Goal: Communication & Community: Answer question/provide support

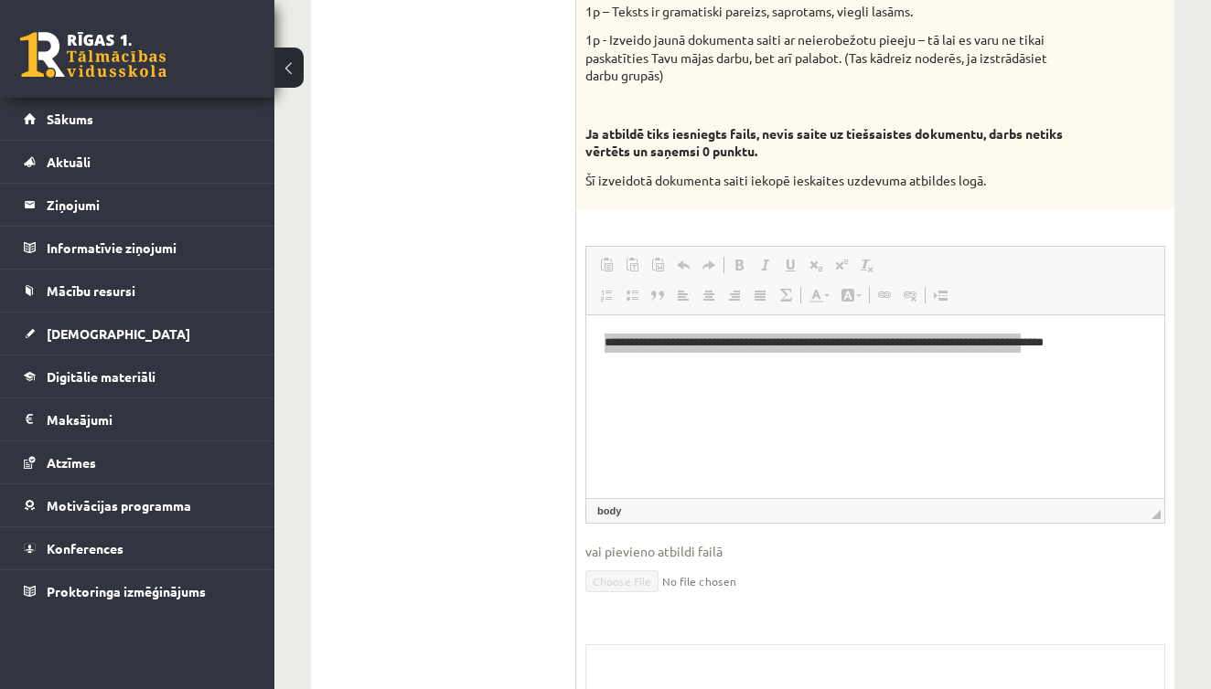
click at [508, 316] on ul "1. daļa - Tests 2. daļa - Darbs ar teksta apstrādes lietotni 3. daļa - Mājas da…" at bounding box center [452, 150] width 247 height 1374
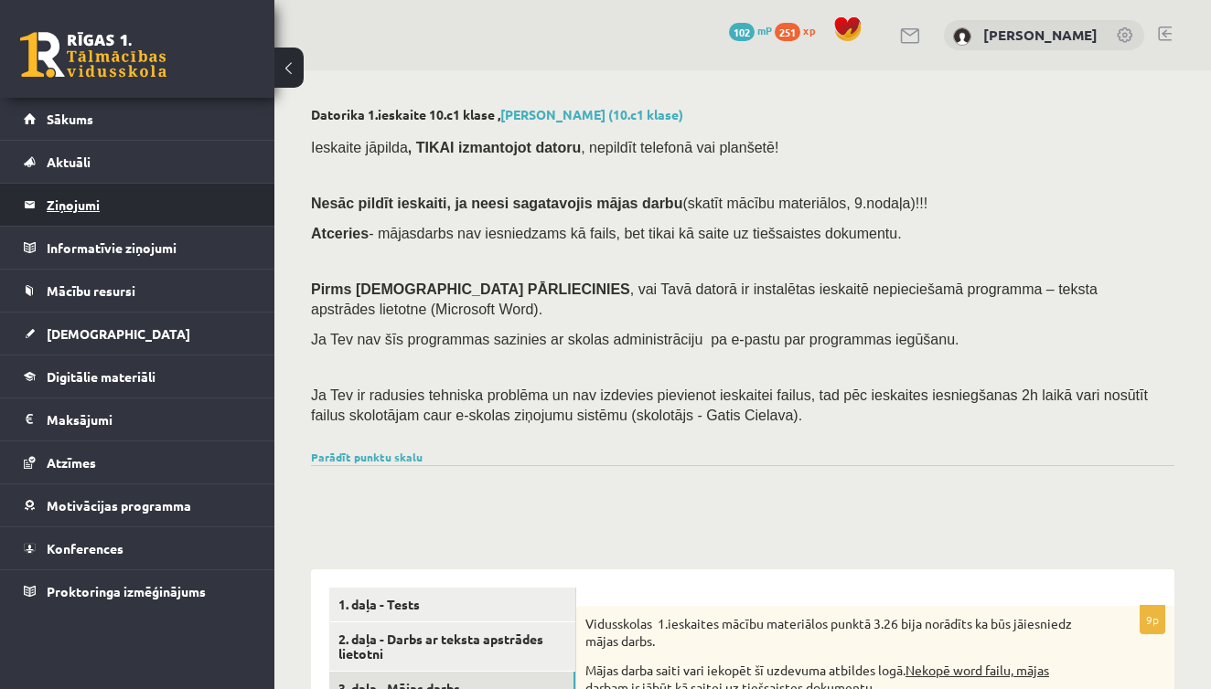
click at [53, 195] on legend "Ziņojumi 0" at bounding box center [149, 205] width 205 height 42
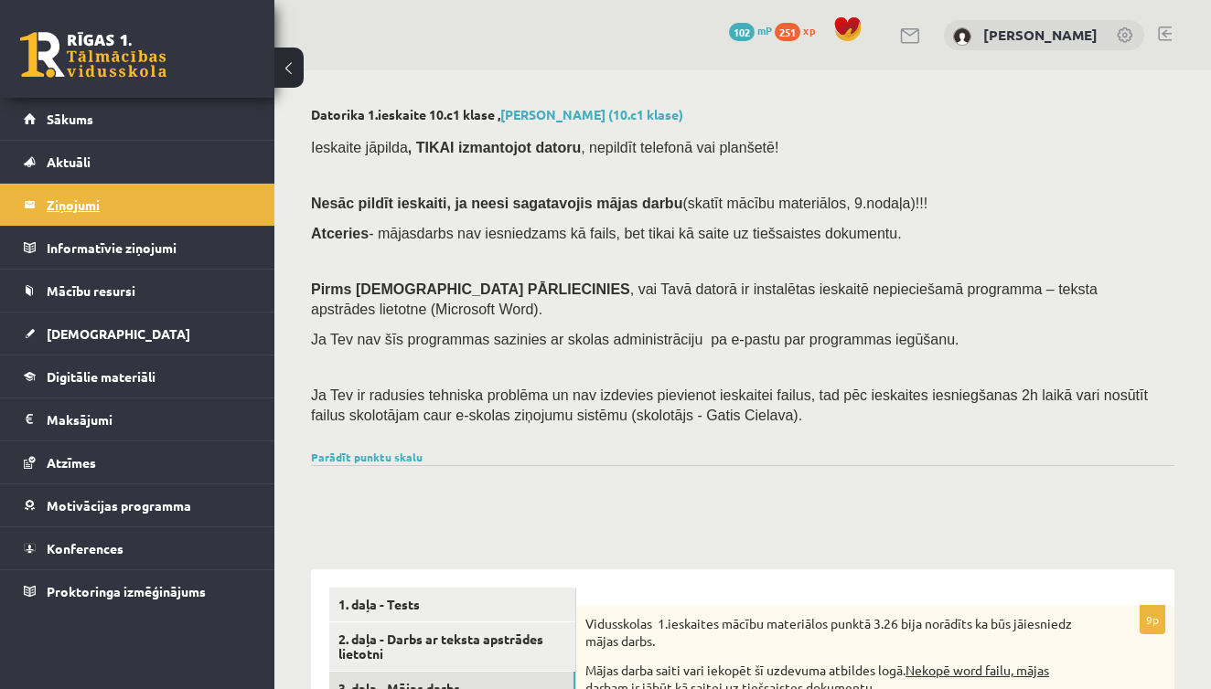
drag, startPoint x: 944, startPoint y: 5, endPoint x: 73, endPoint y: 197, distance: 891.1
click at [73, 197] on legend "Ziņojumi 0" at bounding box center [149, 205] width 205 height 42
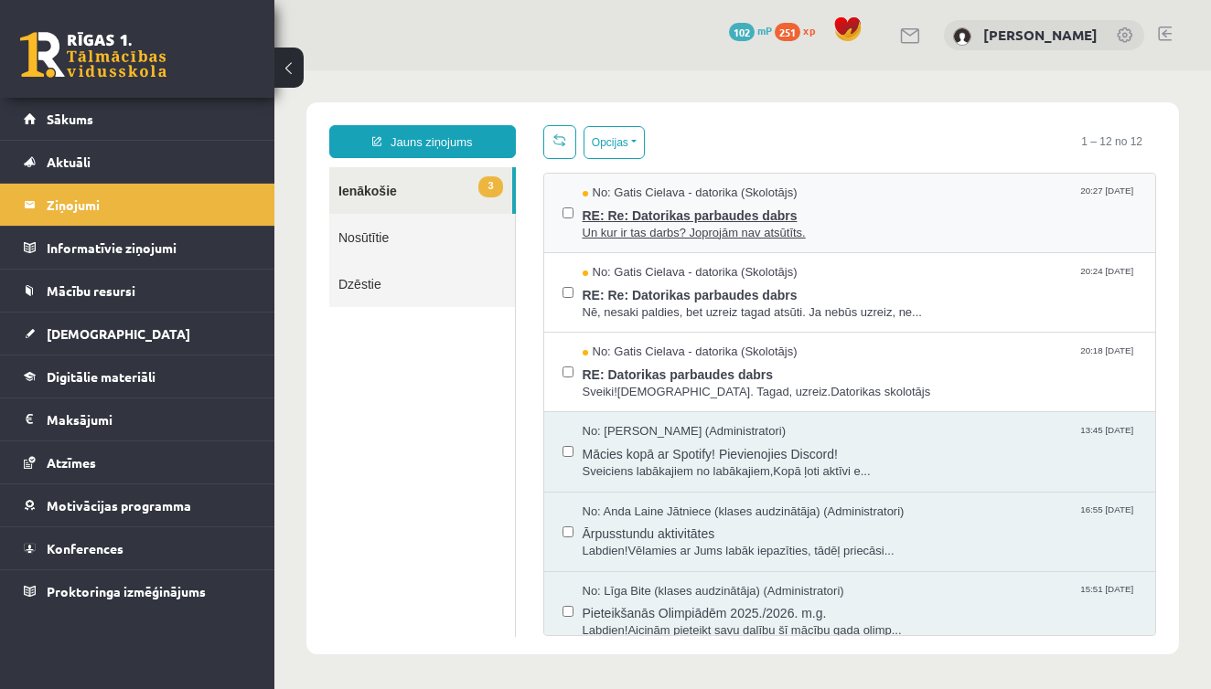
click at [738, 221] on span "RE: Re: Datorikas parbaudes dabrs" at bounding box center [859, 213] width 555 height 23
click at [743, 222] on span "RE: Re: Datorikas parbaudes dabrs" at bounding box center [859, 213] width 555 height 23
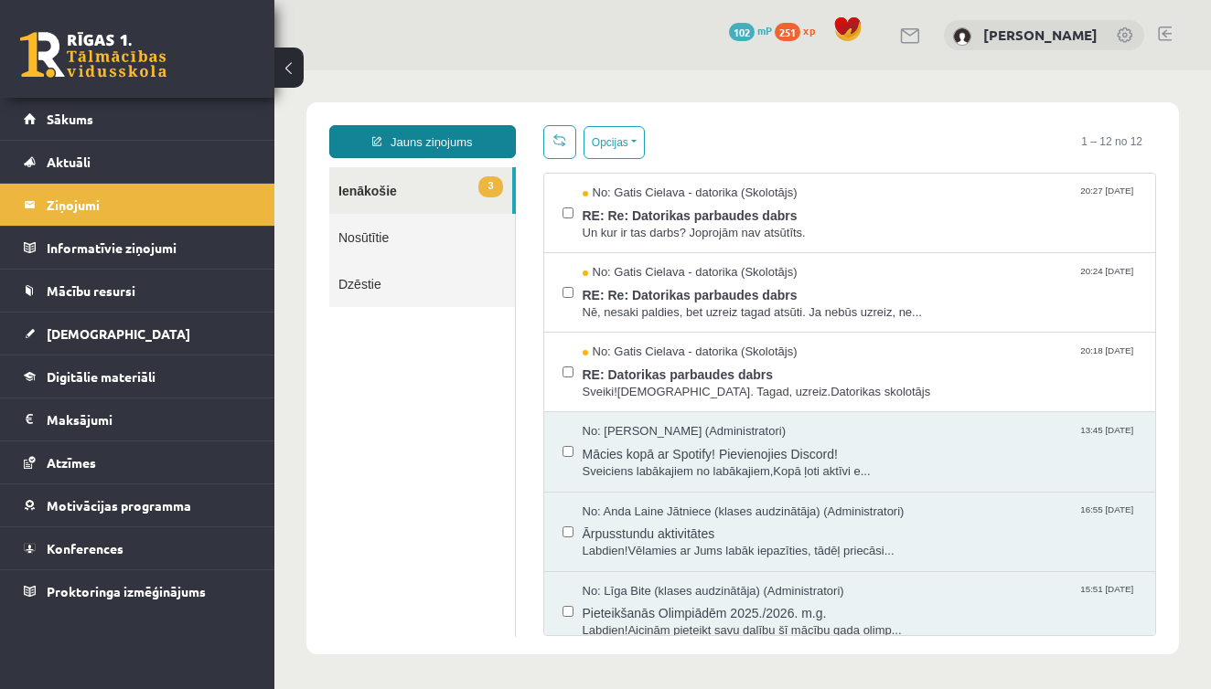
click at [432, 139] on link "Jauns ziņojums" at bounding box center [422, 141] width 187 height 33
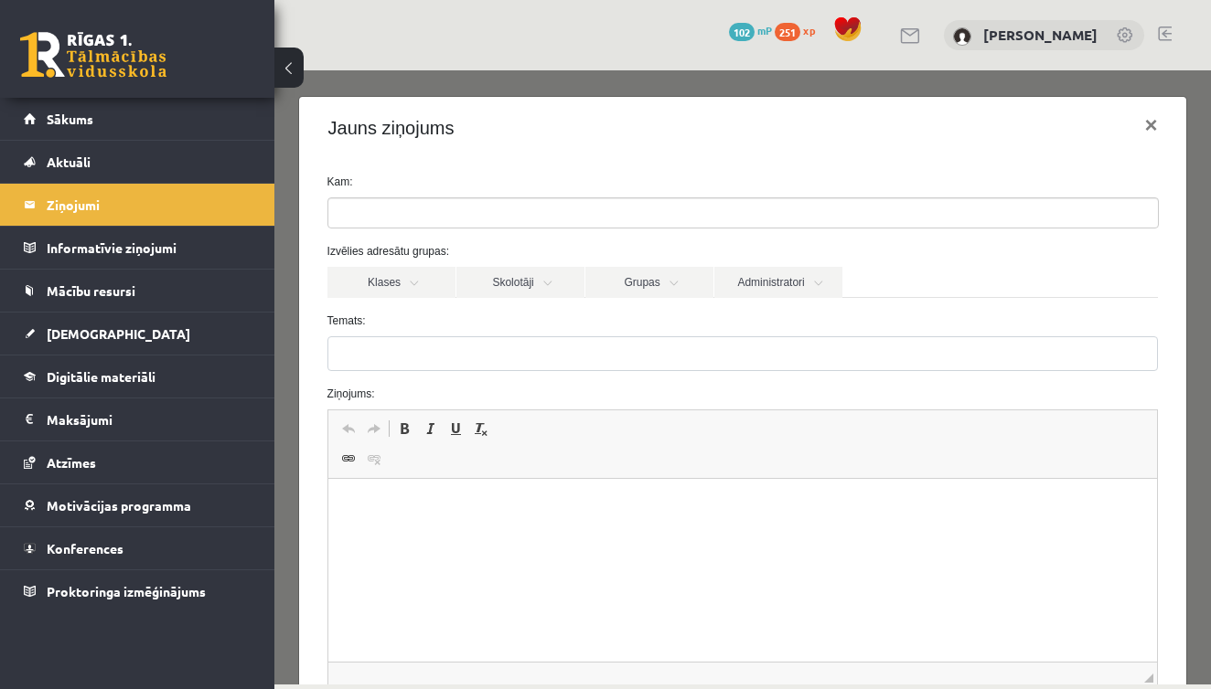
click at [437, 215] on ul at bounding box center [742, 212] width 829 height 29
click at [503, 280] on link "Skolotāji" at bounding box center [520, 282] width 128 height 31
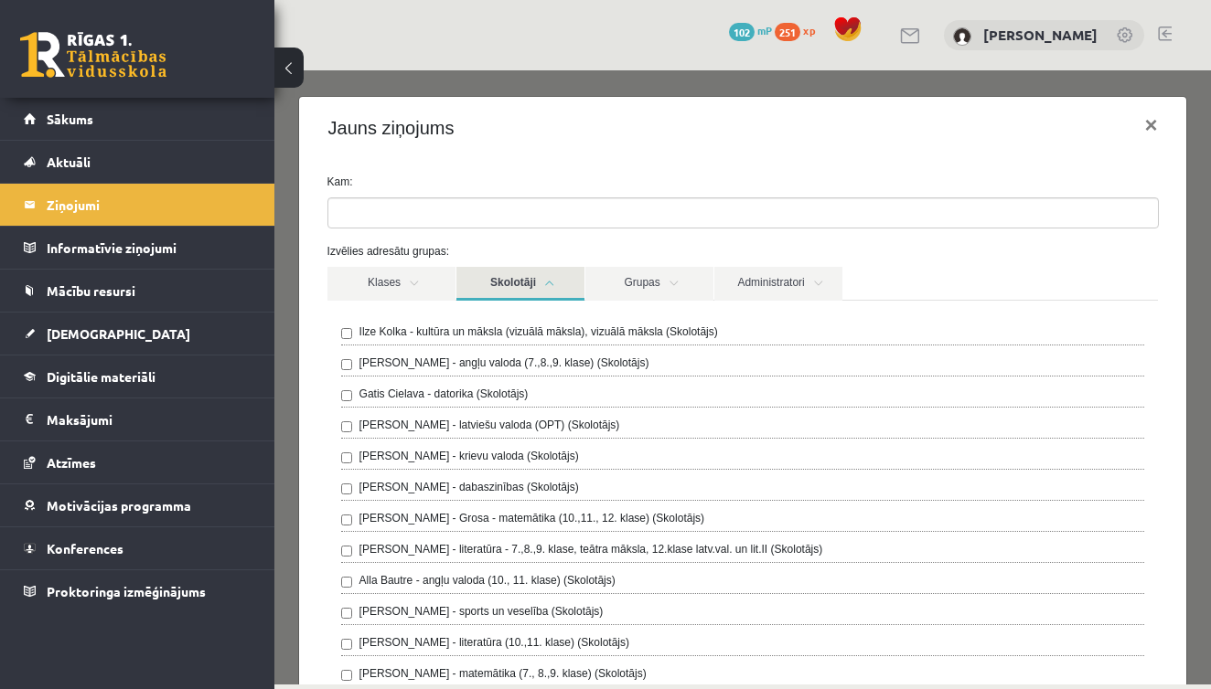
click at [421, 391] on label "Gatis Cielava - datorika (Skolotājs)" at bounding box center [443, 394] width 169 height 16
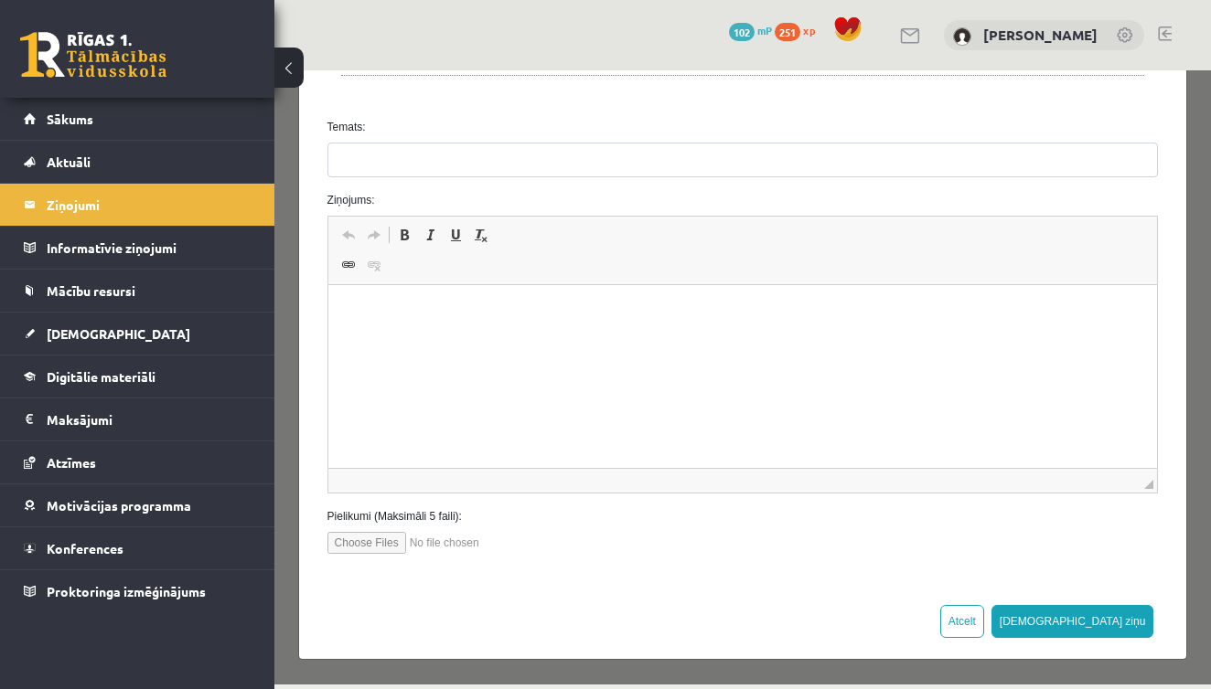
scroll to position [1, 0]
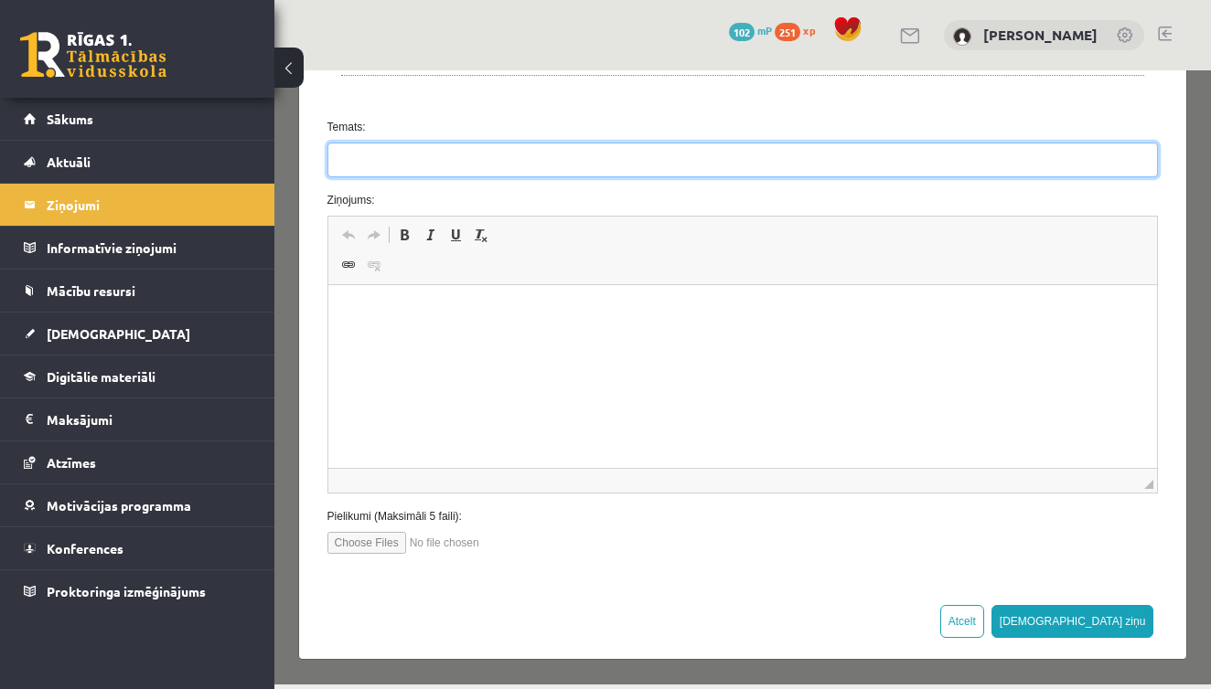
click at [436, 161] on input "Temats:" at bounding box center [742, 160] width 831 height 35
type input "***"
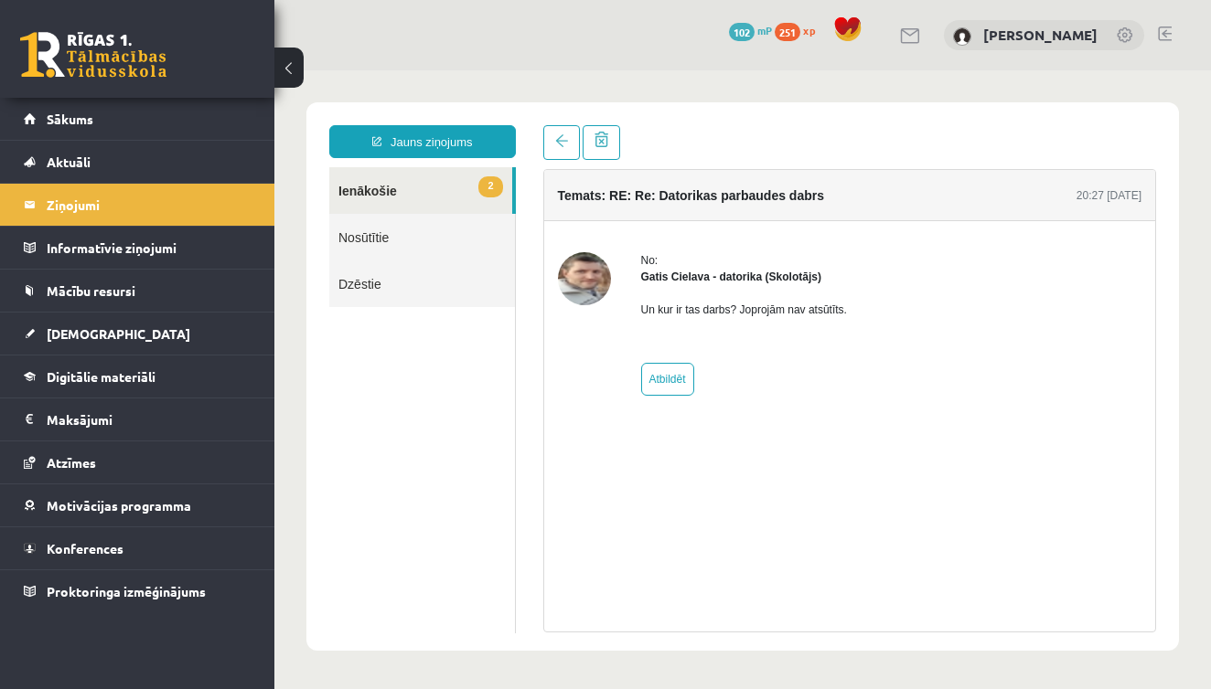
scroll to position [0, 0]
click at [553, 143] on link at bounding box center [561, 142] width 37 height 35
click at [401, 135] on link "Jauns ziņojums" at bounding box center [422, 141] width 187 height 33
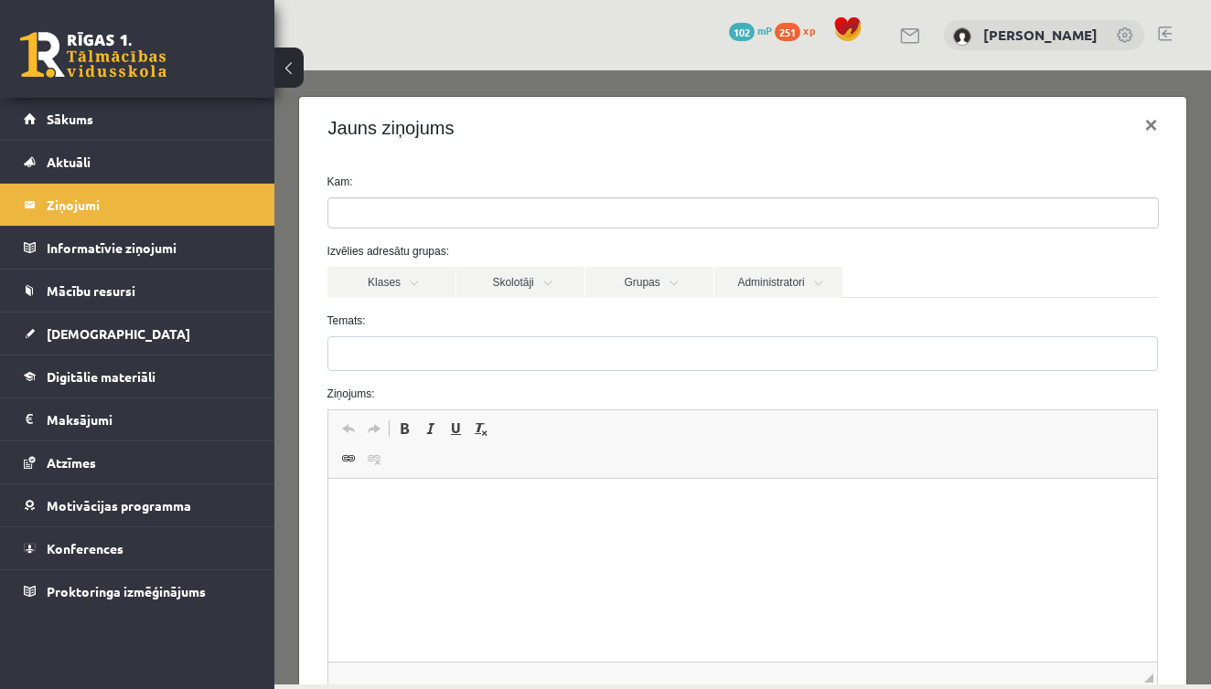
click at [391, 215] on input "search" at bounding box center [360, 212] width 64 height 29
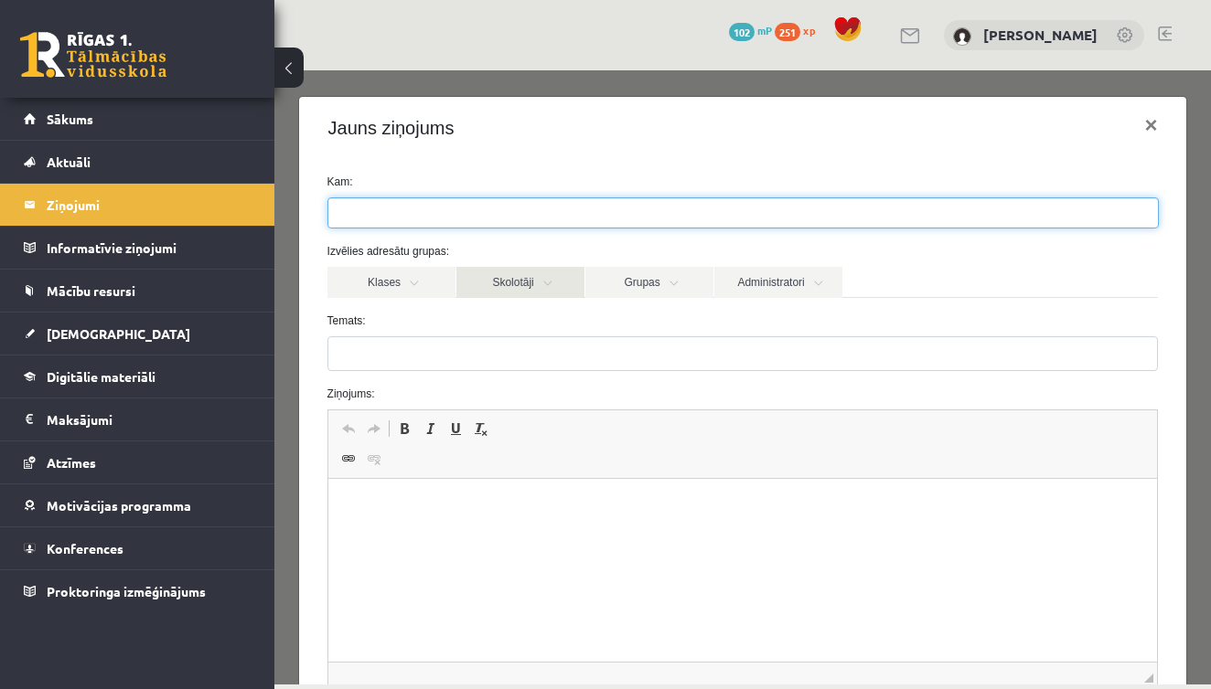
click at [503, 281] on link "Skolotāji" at bounding box center [520, 282] width 128 height 31
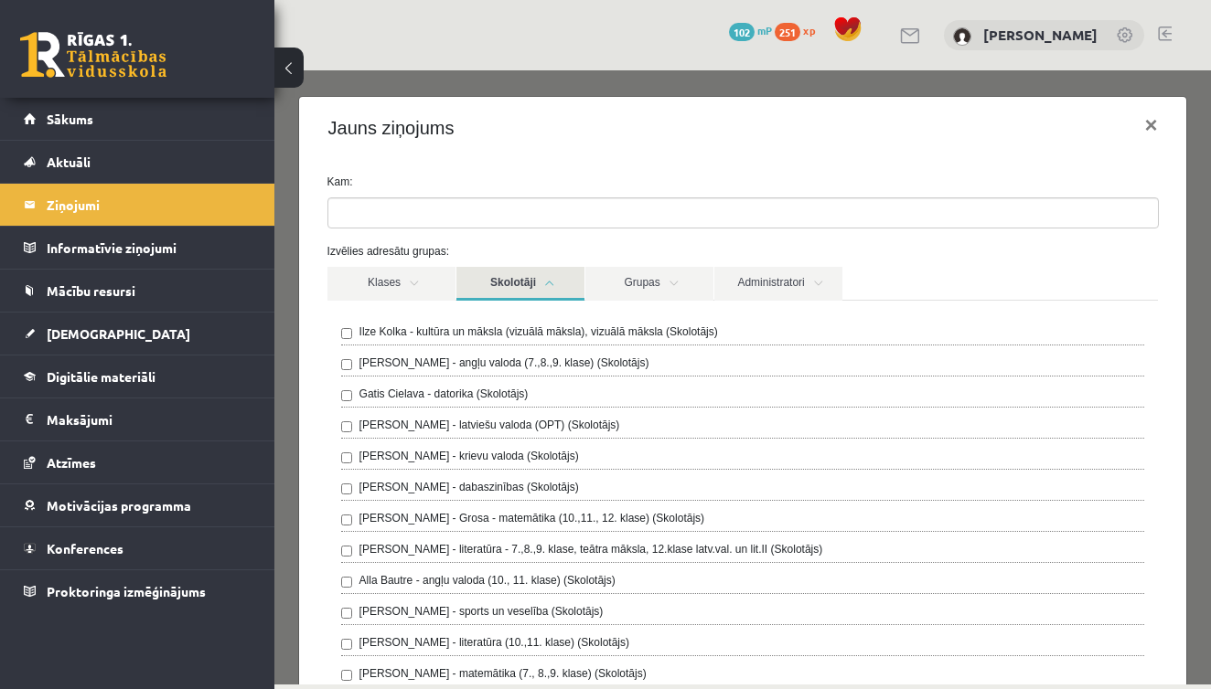
click at [417, 390] on label "Gatis Cielava - datorika (Skolotājs)" at bounding box center [443, 394] width 169 height 16
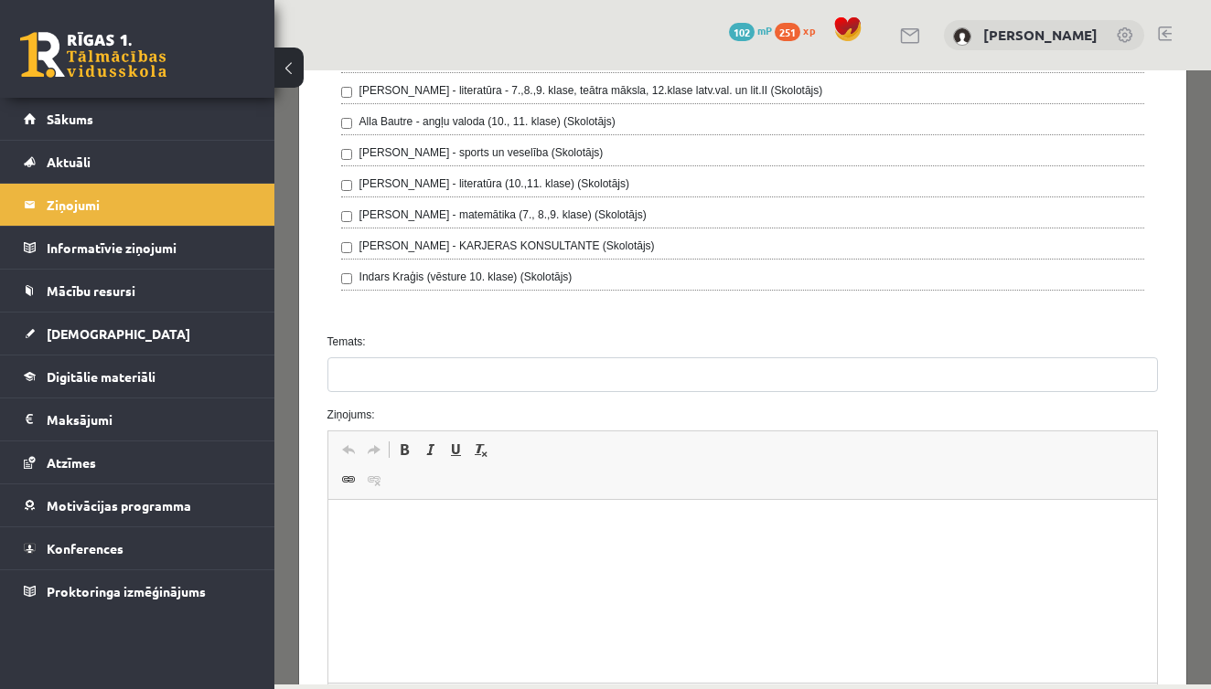
scroll to position [479, 0]
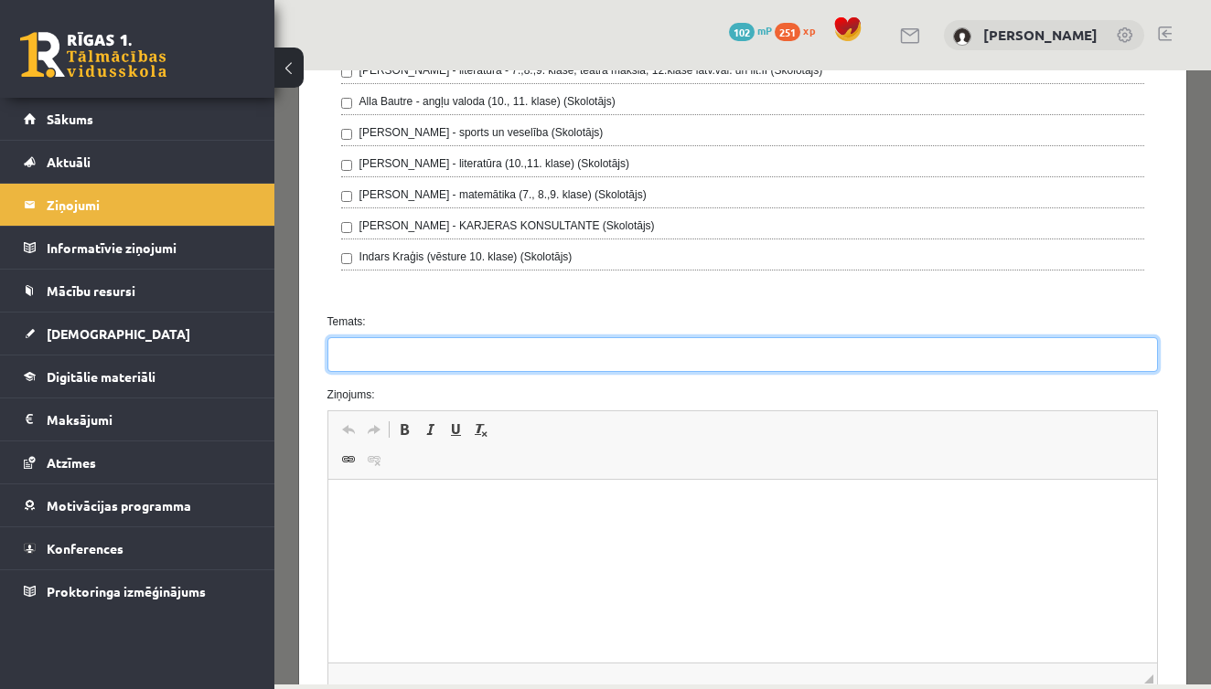
click at [414, 347] on input "Temats:" at bounding box center [742, 354] width 831 height 35
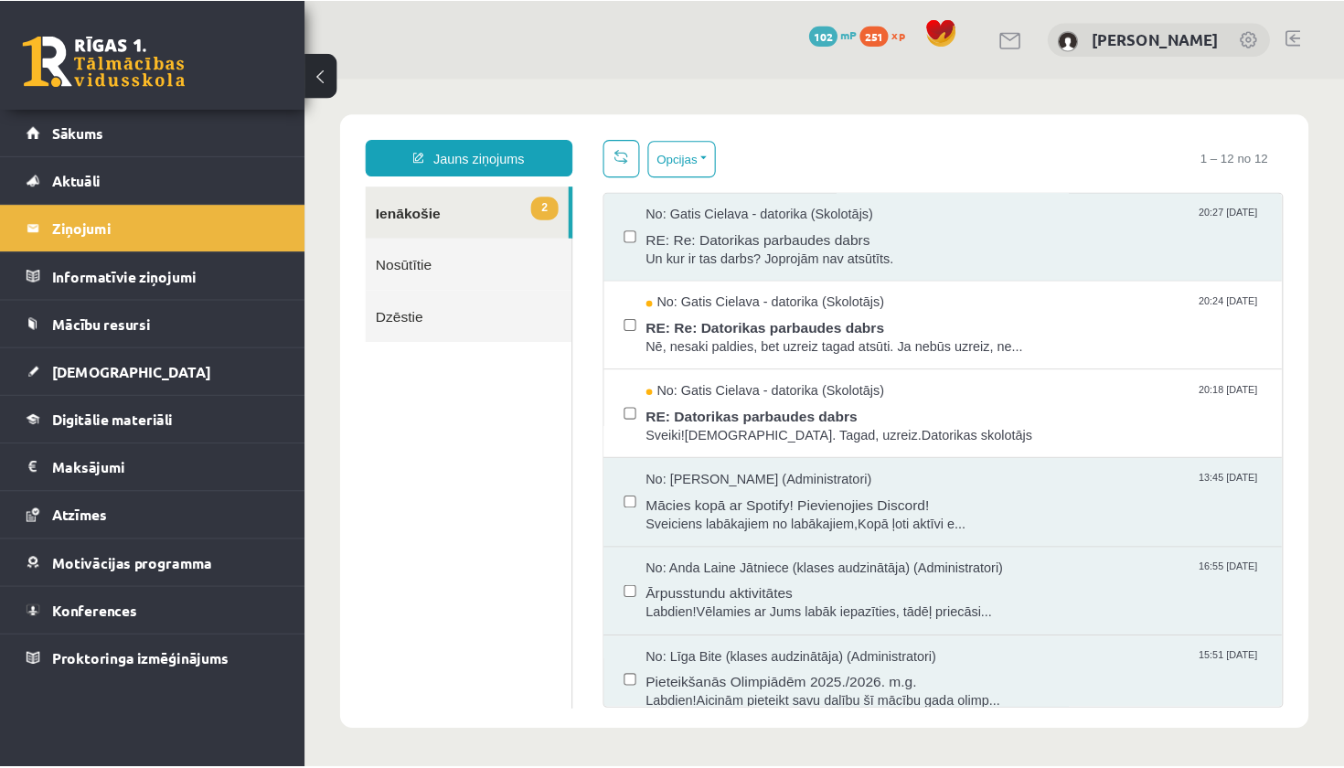
scroll to position [0, 0]
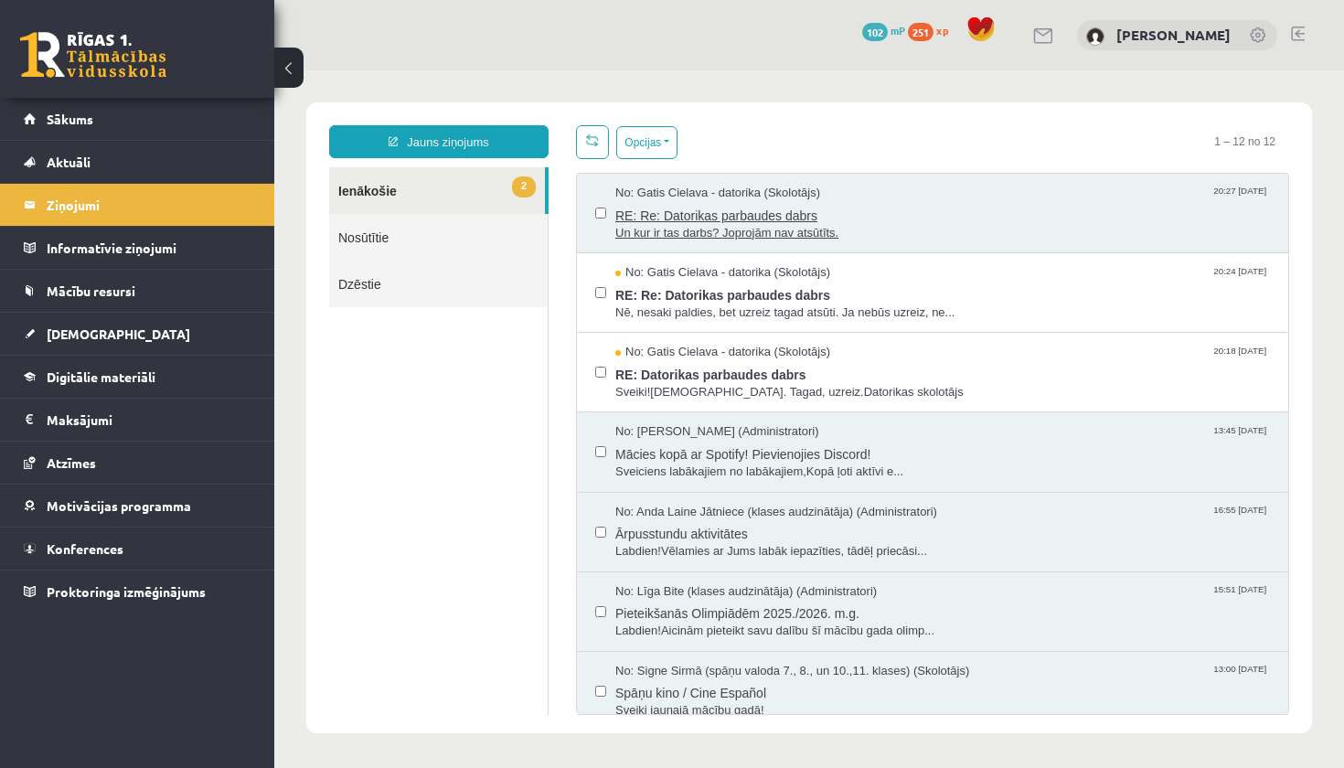
click at [737, 238] on span "Un kur ir tas darbs? Joprojām nav atsūtīts." at bounding box center [942, 233] width 655 height 17
click at [734, 232] on span "Un kur ir tas darbs? Joprojām nav atsūtīts." at bounding box center [942, 233] width 655 height 17
click at [440, 148] on link "Jauns ziņojums" at bounding box center [438, 141] width 219 height 33
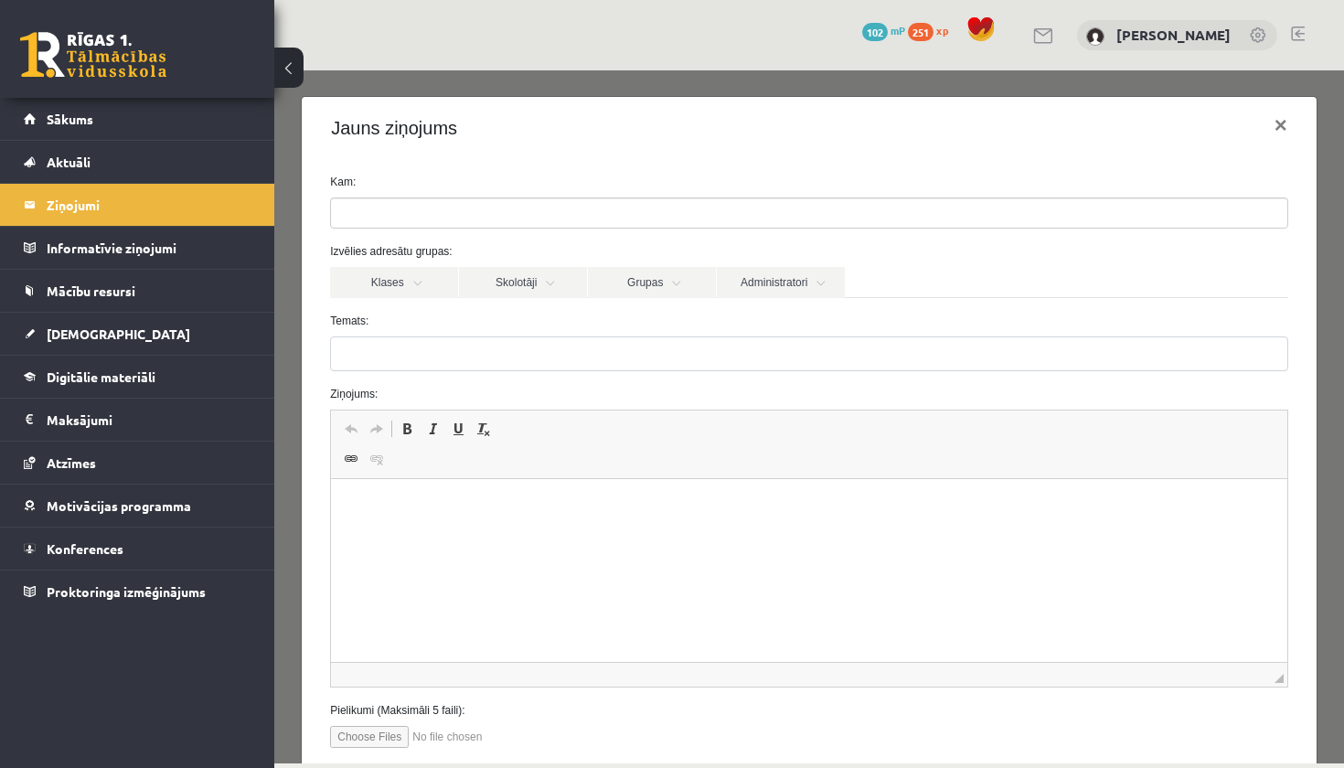
click at [391, 214] on input "search" at bounding box center [363, 212] width 64 height 29
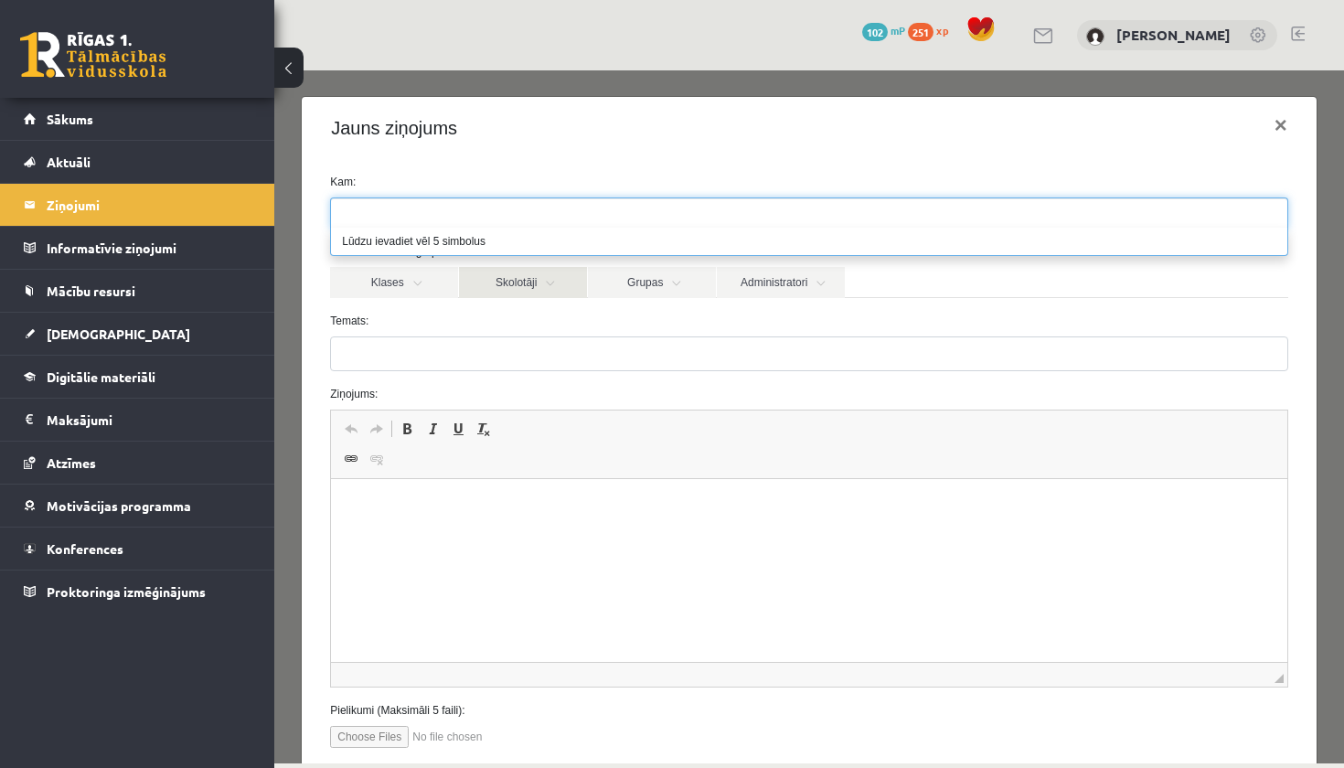
click at [497, 281] on link "Skolotāji" at bounding box center [523, 282] width 128 height 31
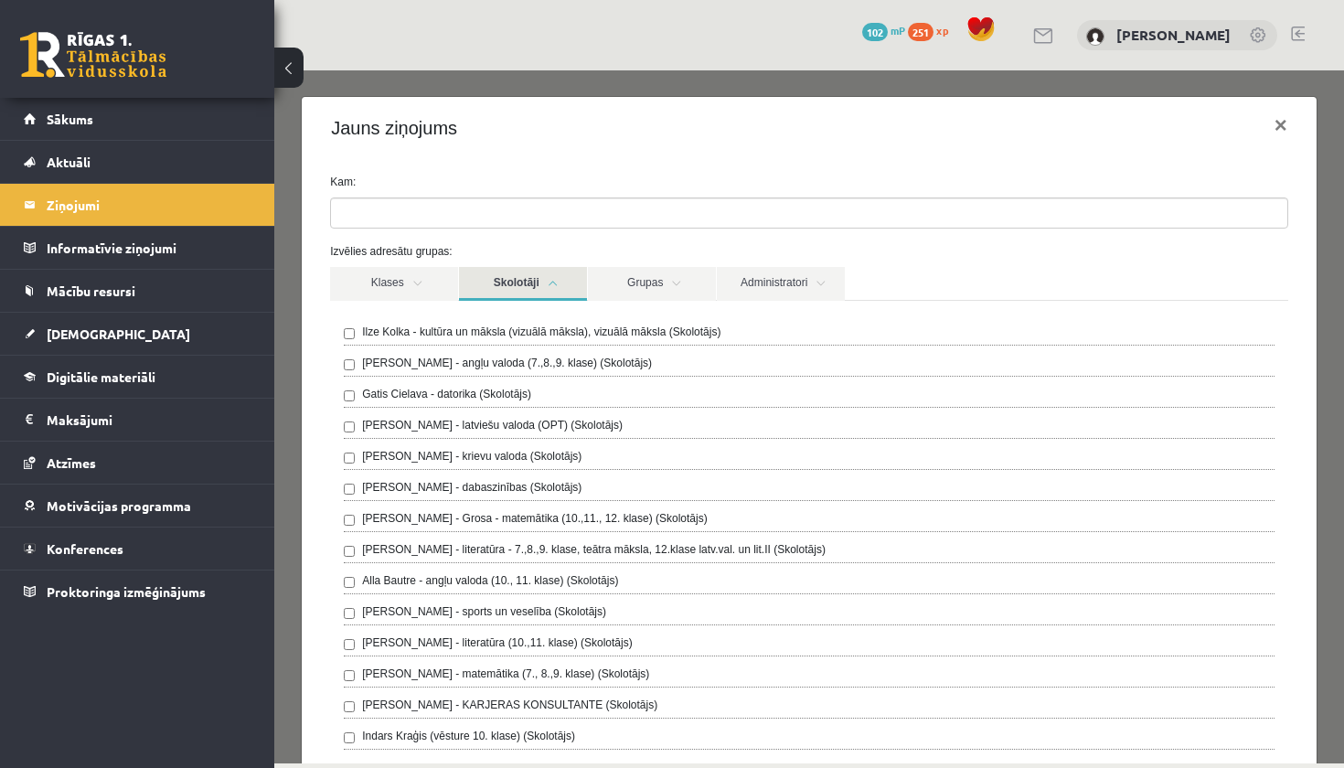
click at [423, 392] on label "Gatis Cielava - datorika (Skolotājs)" at bounding box center [446, 394] width 169 height 16
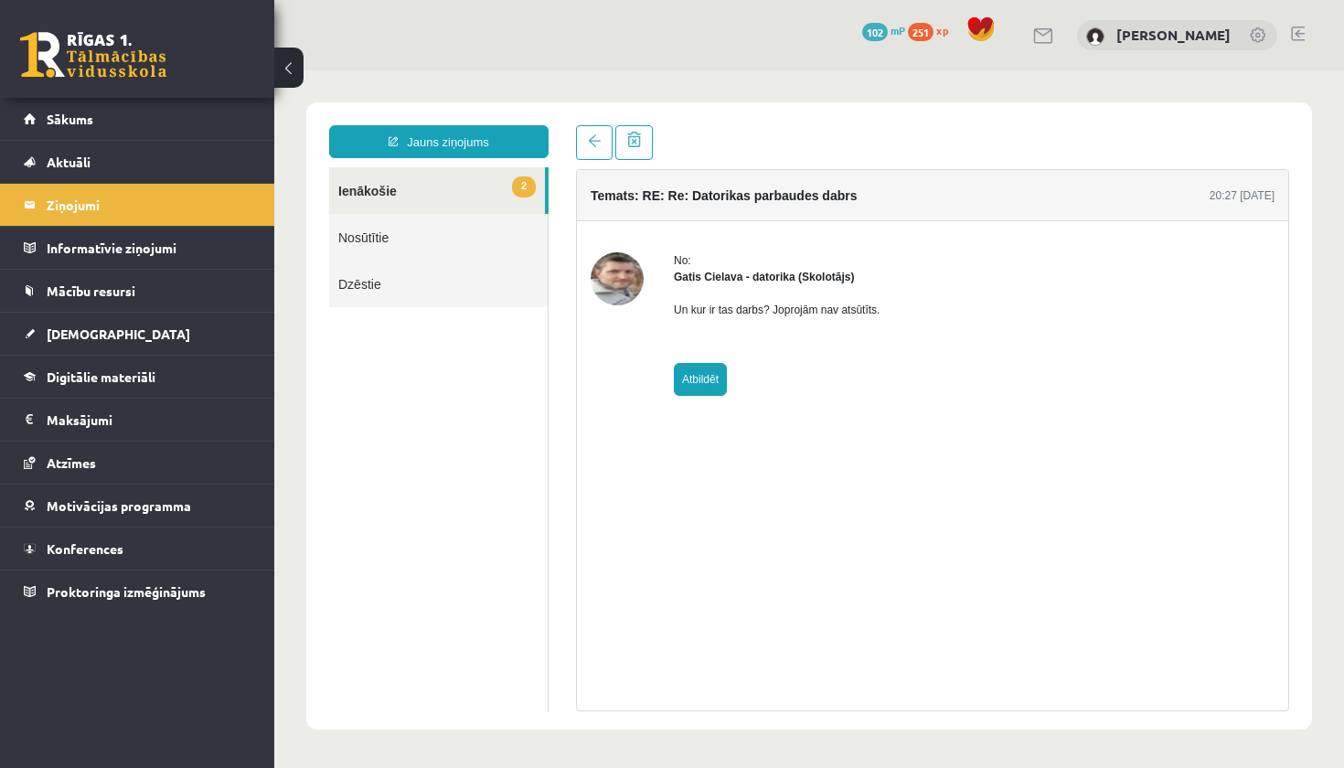
click at [698, 379] on link "Atbildēt" at bounding box center [700, 379] width 53 height 33
type input "**********"
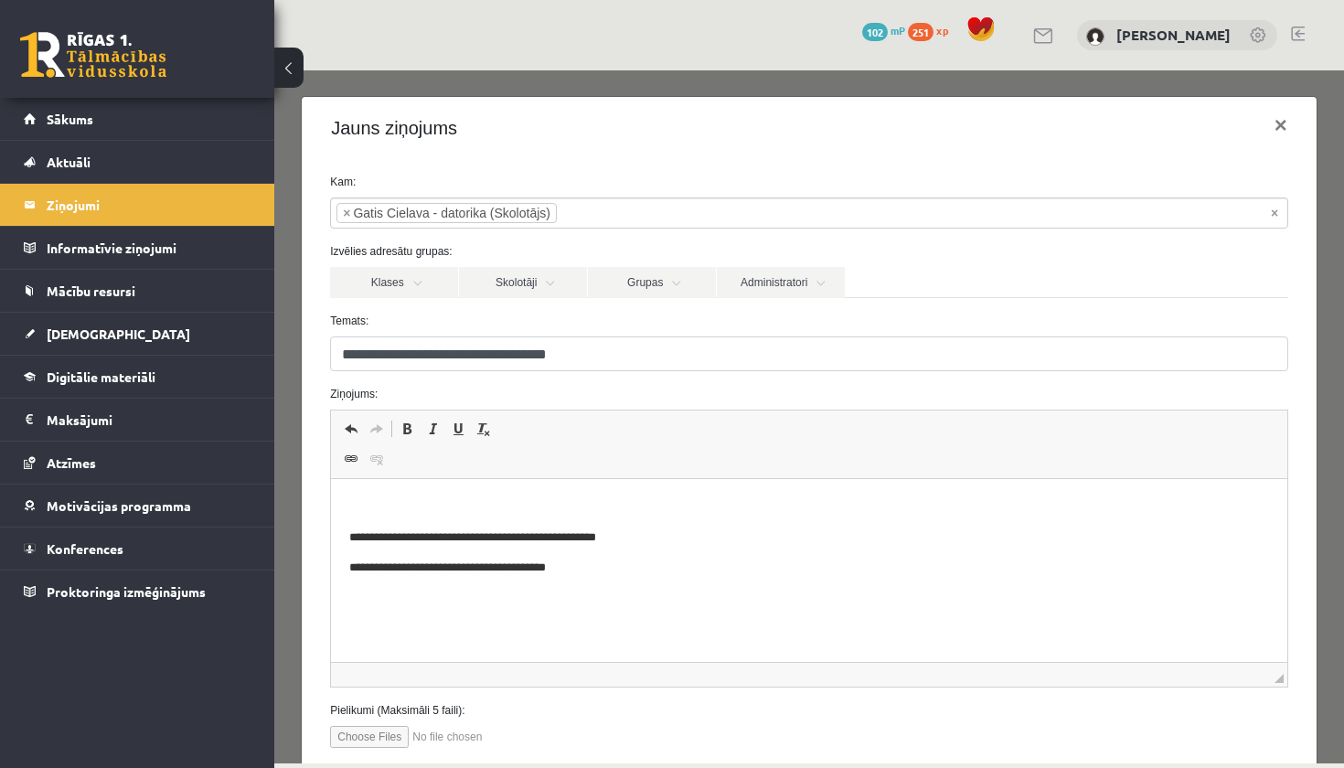
click at [614, 578] on html "**********" at bounding box center [809, 537] width 956 height 116
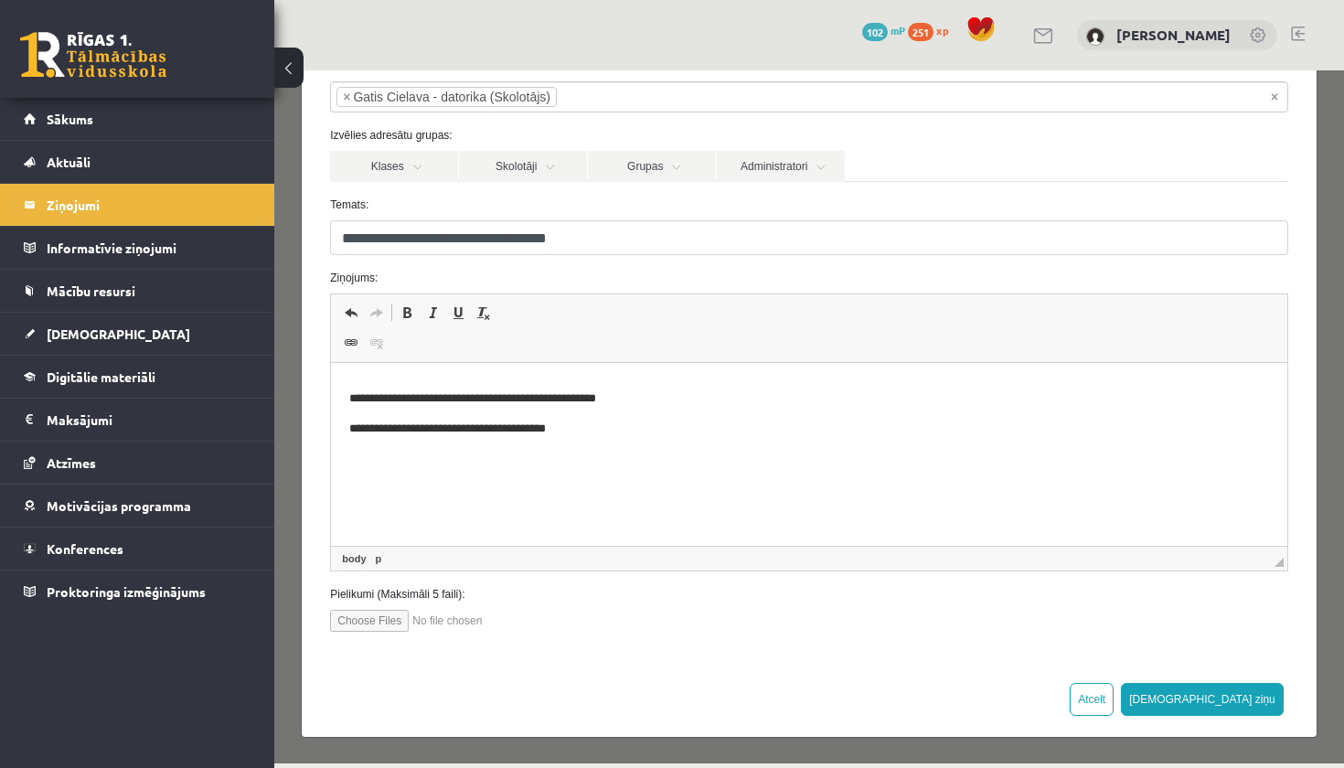
scroll to position [115, 0]
click at [357, 622] on input "file" at bounding box center [434, 622] width 208 height 22
type input "**********"
click at [1210, 688] on button "[DEMOGRAPHIC_DATA] ziņu" at bounding box center [1202, 700] width 163 height 33
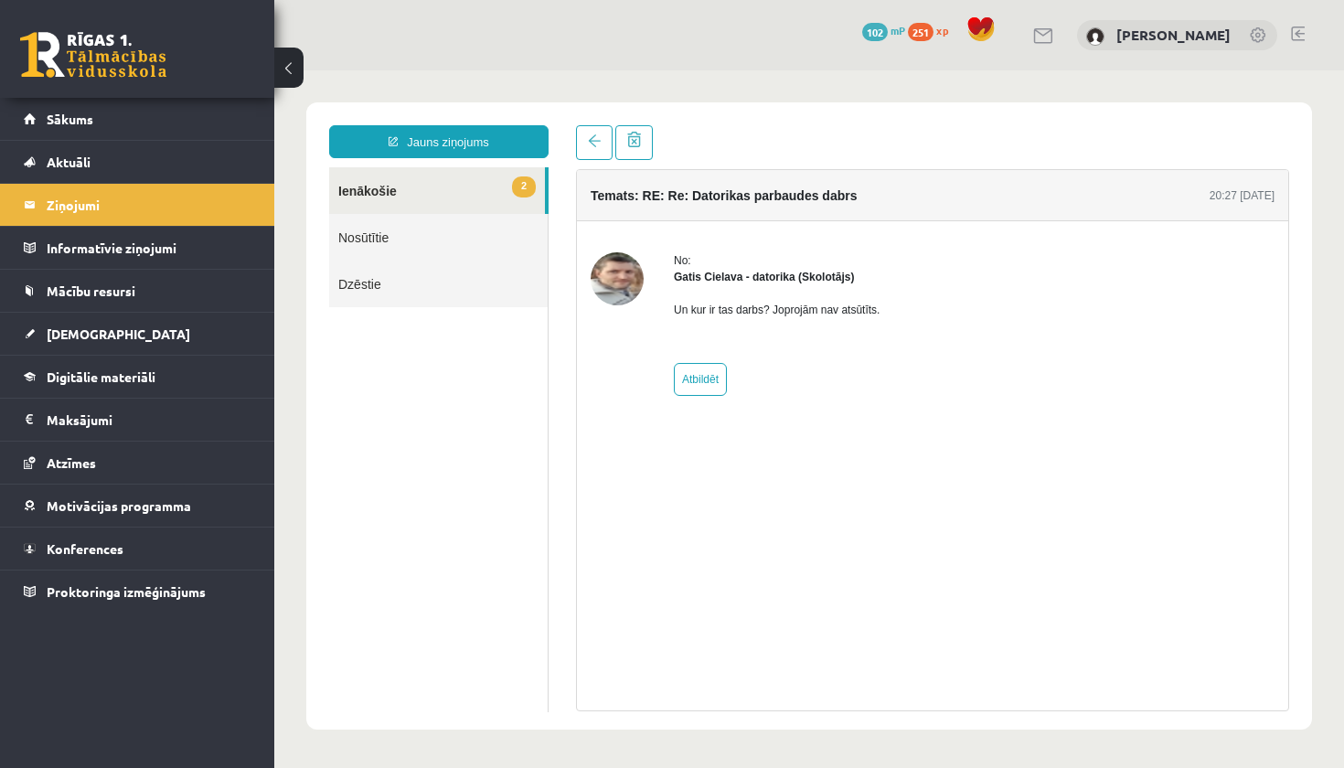
scroll to position [0, 0]
click at [428, 139] on link "Jauns ziņojums" at bounding box center [438, 141] width 219 height 33
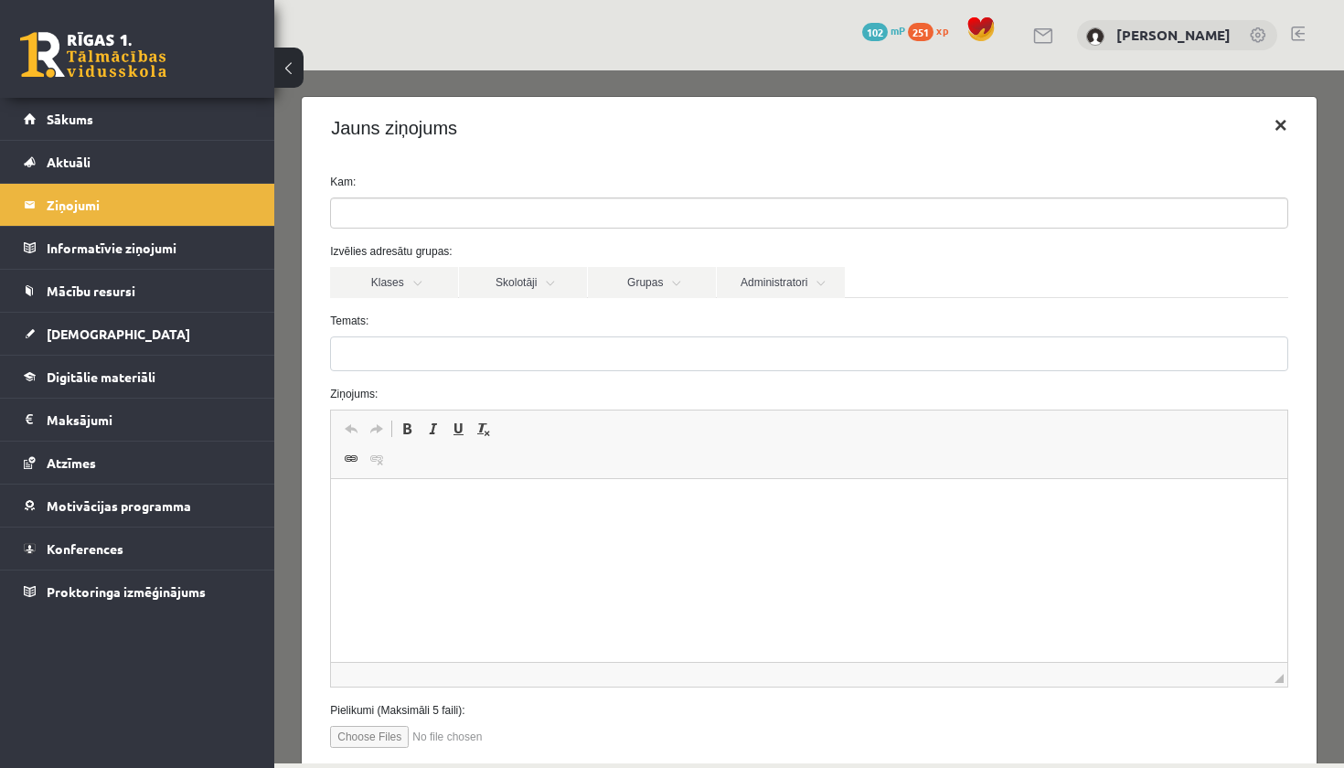
click at [1210, 126] on button "×" at bounding box center [1281, 125] width 42 height 51
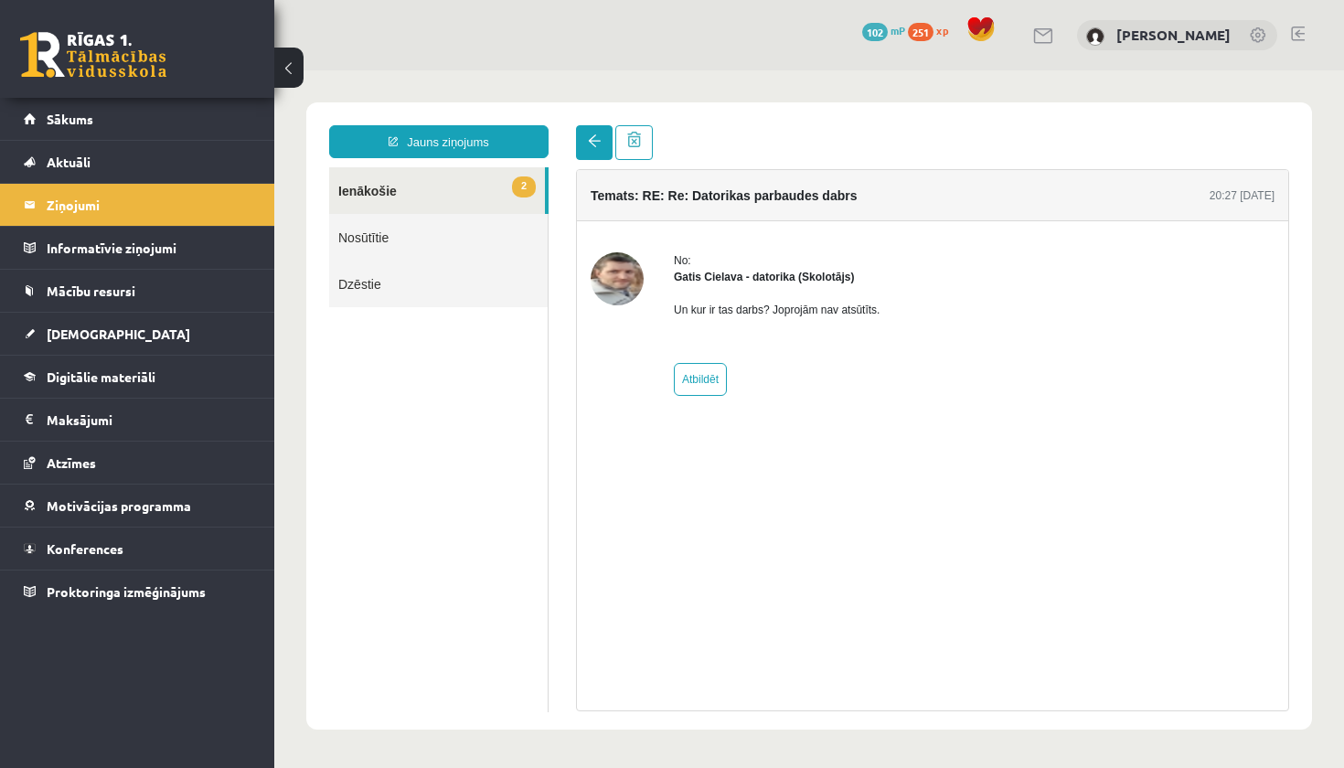
click at [586, 144] on link at bounding box center [594, 142] width 37 height 35
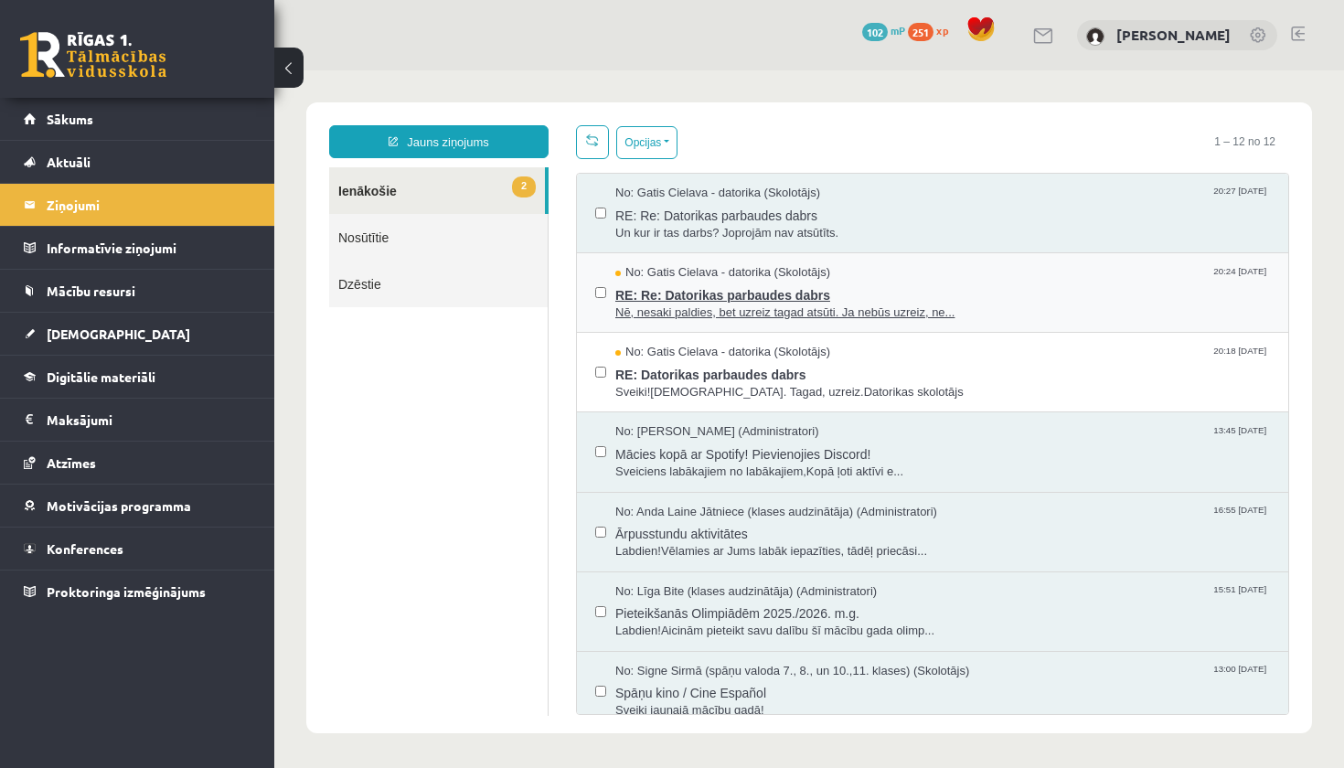
click at [717, 278] on span "No: Gatis Cielava - datorika (Skolotājs)" at bounding box center [722, 272] width 215 height 17
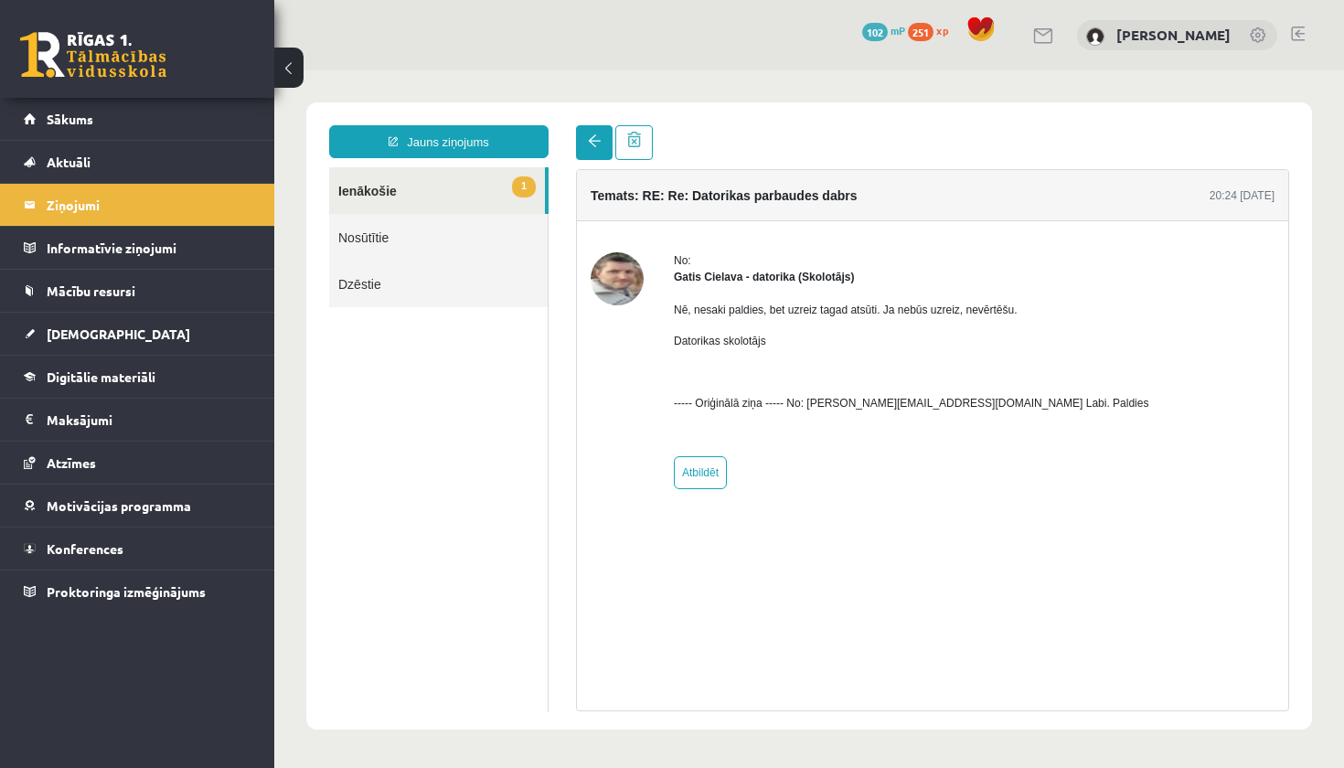
click at [591, 145] on span at bounding box center [594, 140] width 13 height 13
click at [493, 179] on link "1 Ienākošie" at bounding box center [437, 190] width 216 height 47
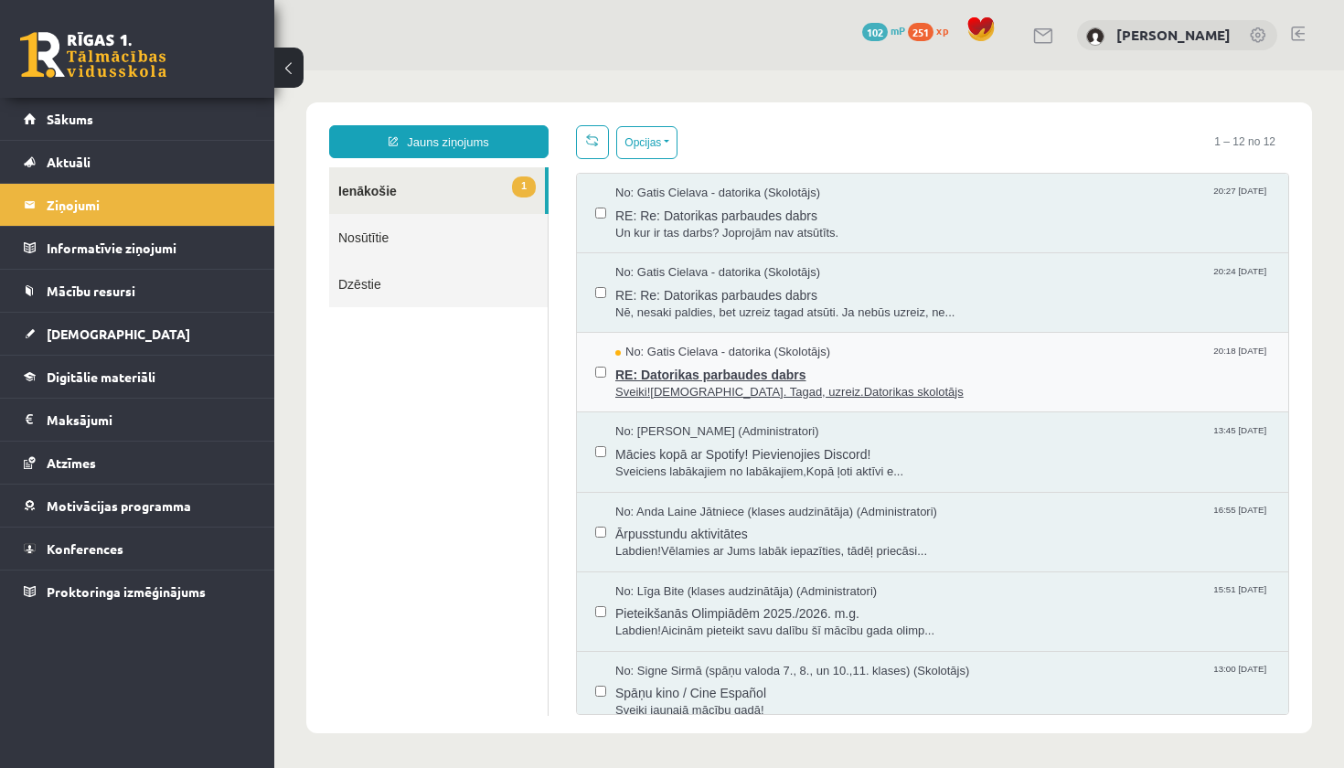
click at [689, 378] on span "RE: Datorikas parbaudes dabrs" at bounding box center [942, 372] width 655 height 23
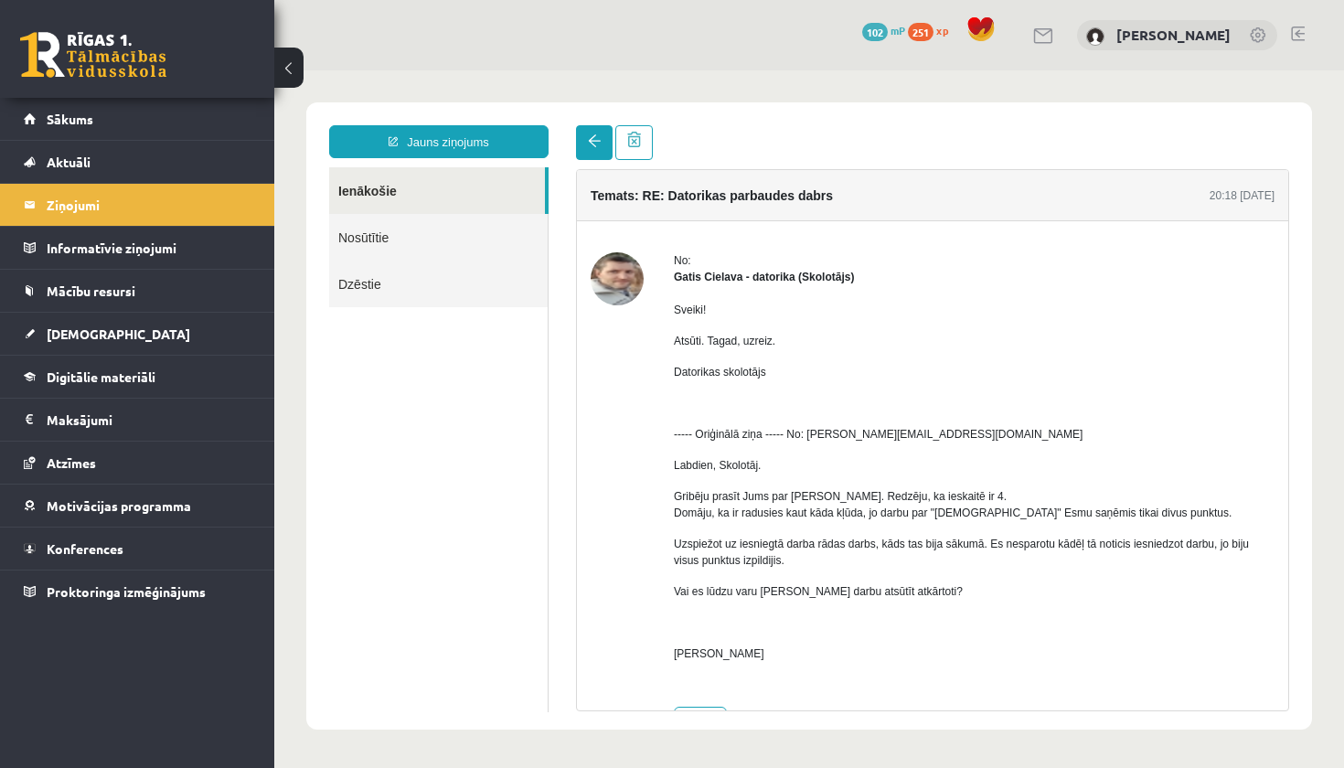
click at [583, 135] on link at bounding box center [594, 142] width 37 height 35
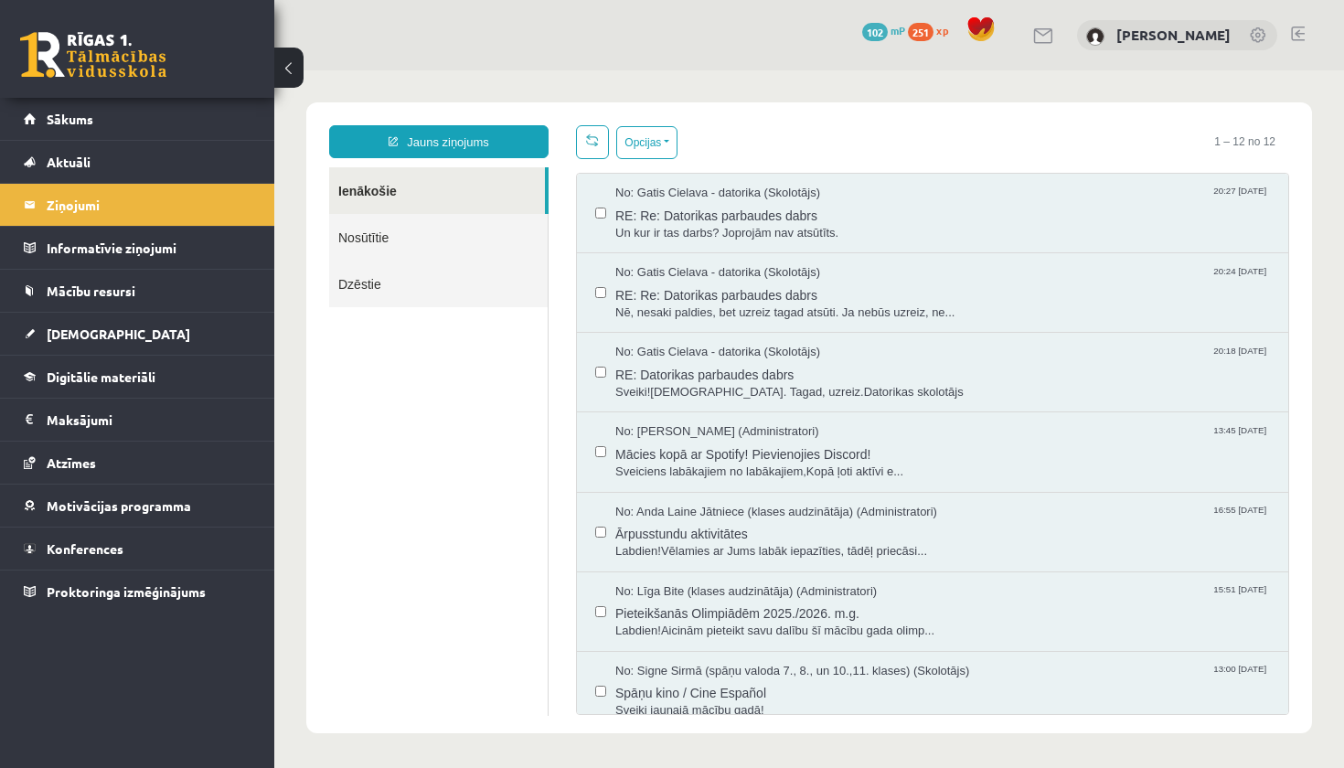
click at [375, 238] on link "Nosūtītie" at bounding box center [438, 237] width 219 height 47
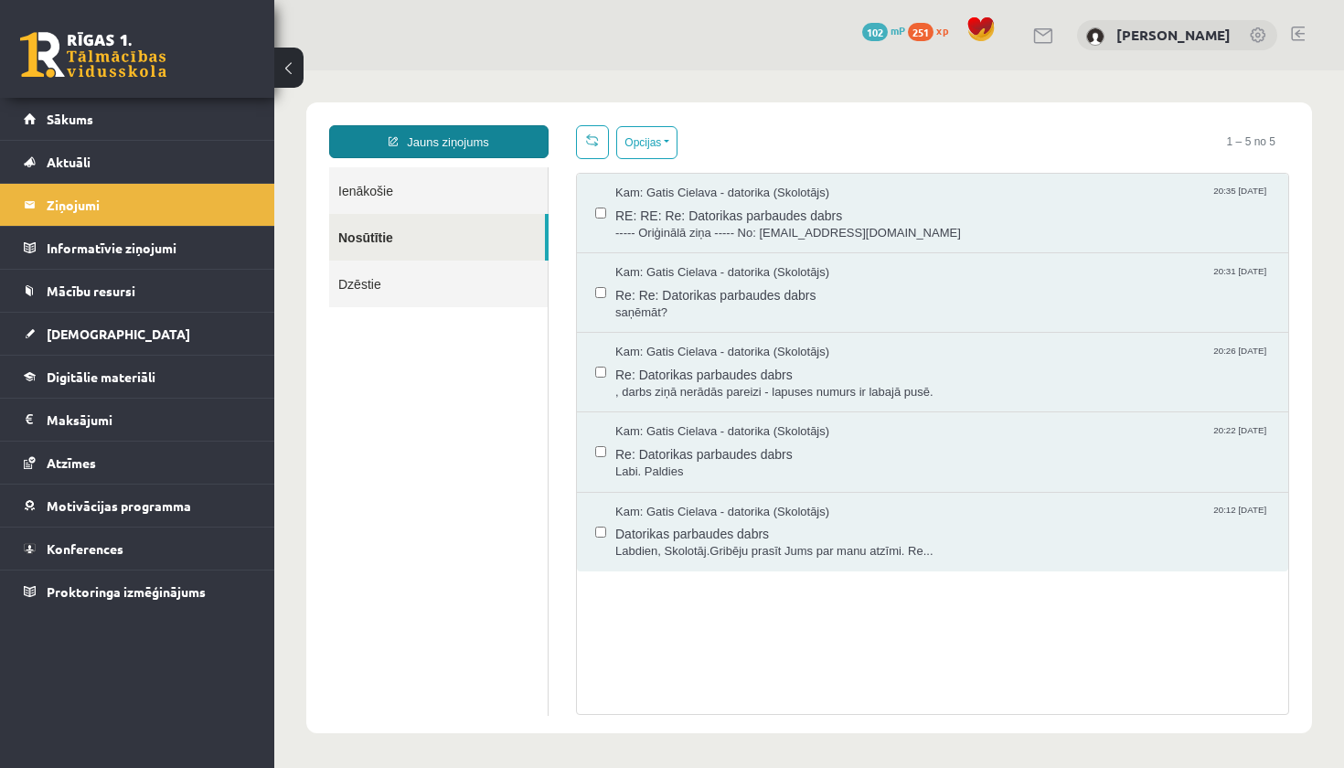
click at [445, 141] on link "Jauns ziņojums" at bounding box center [438, 141] width 219 height 33
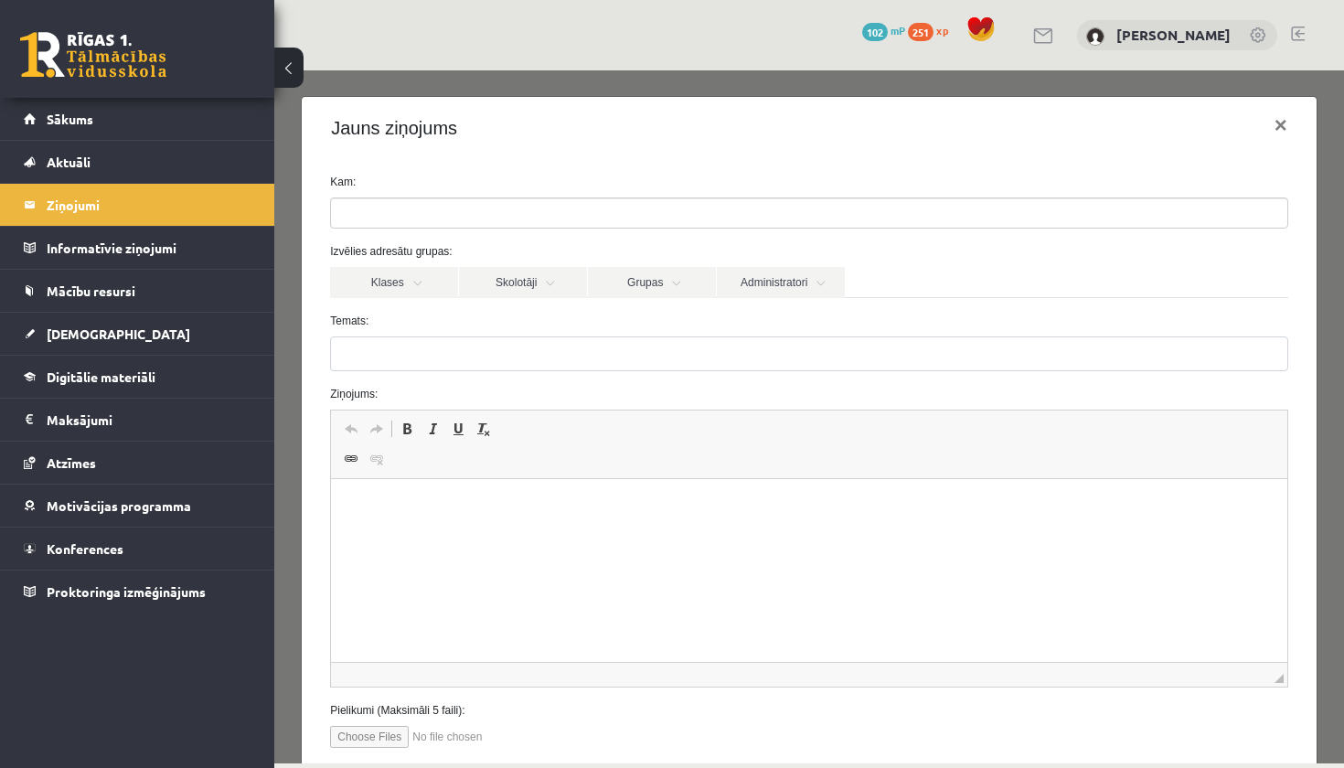
click at [438, 221] on ul at bounding box center [809, 212] width 956 height 29
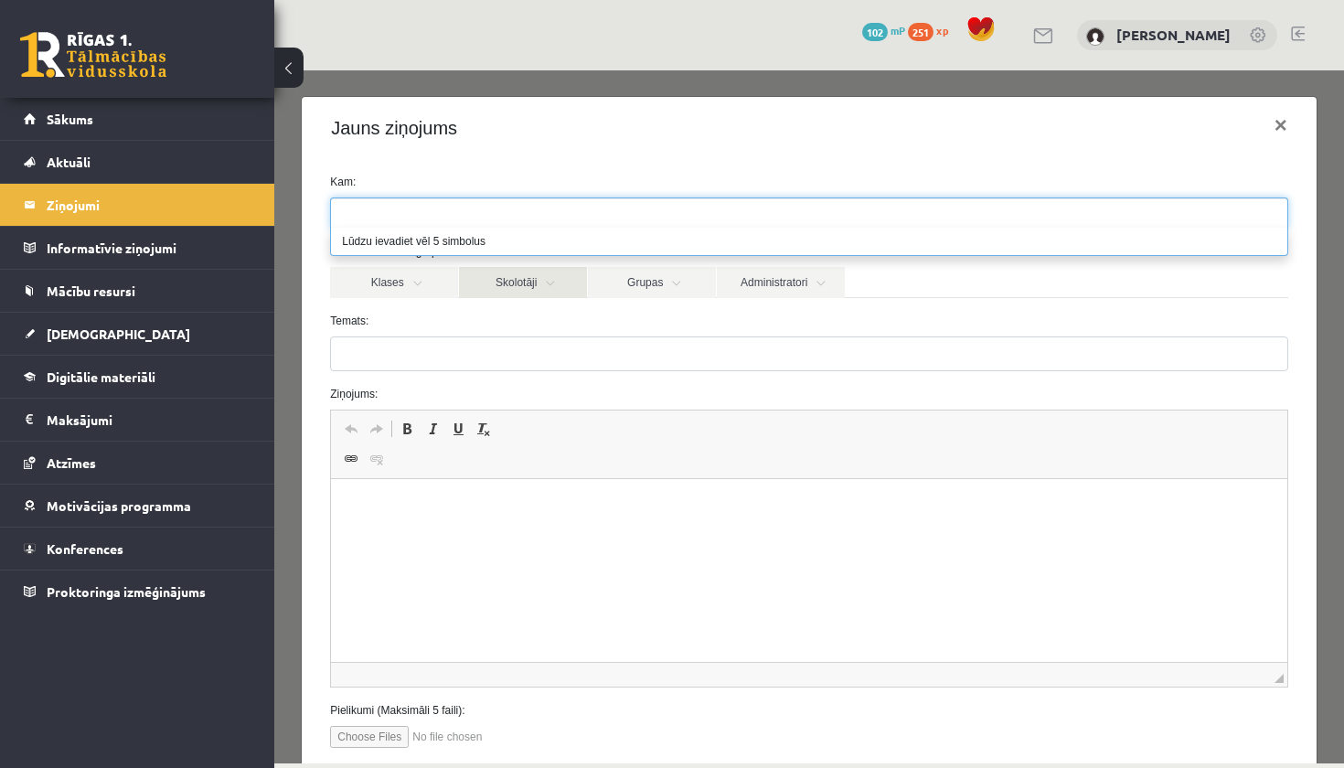
click at [488, 277] on link "Skolotāji" at bounding box center [523, 282] width 128 height 31
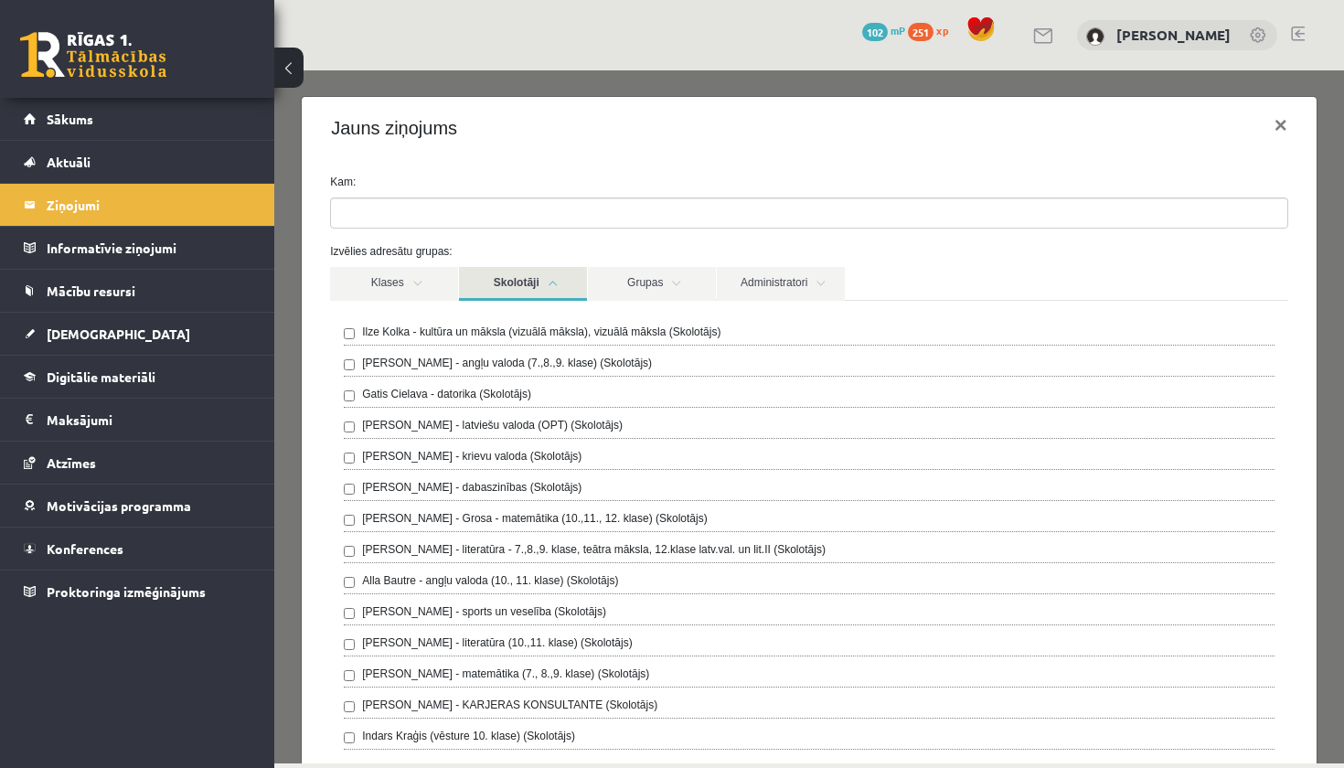
click at [401, 396] on label "Gatis Cielava - datorika (Skolotājs)" at bounding box center [446, 394] width 169 height 16
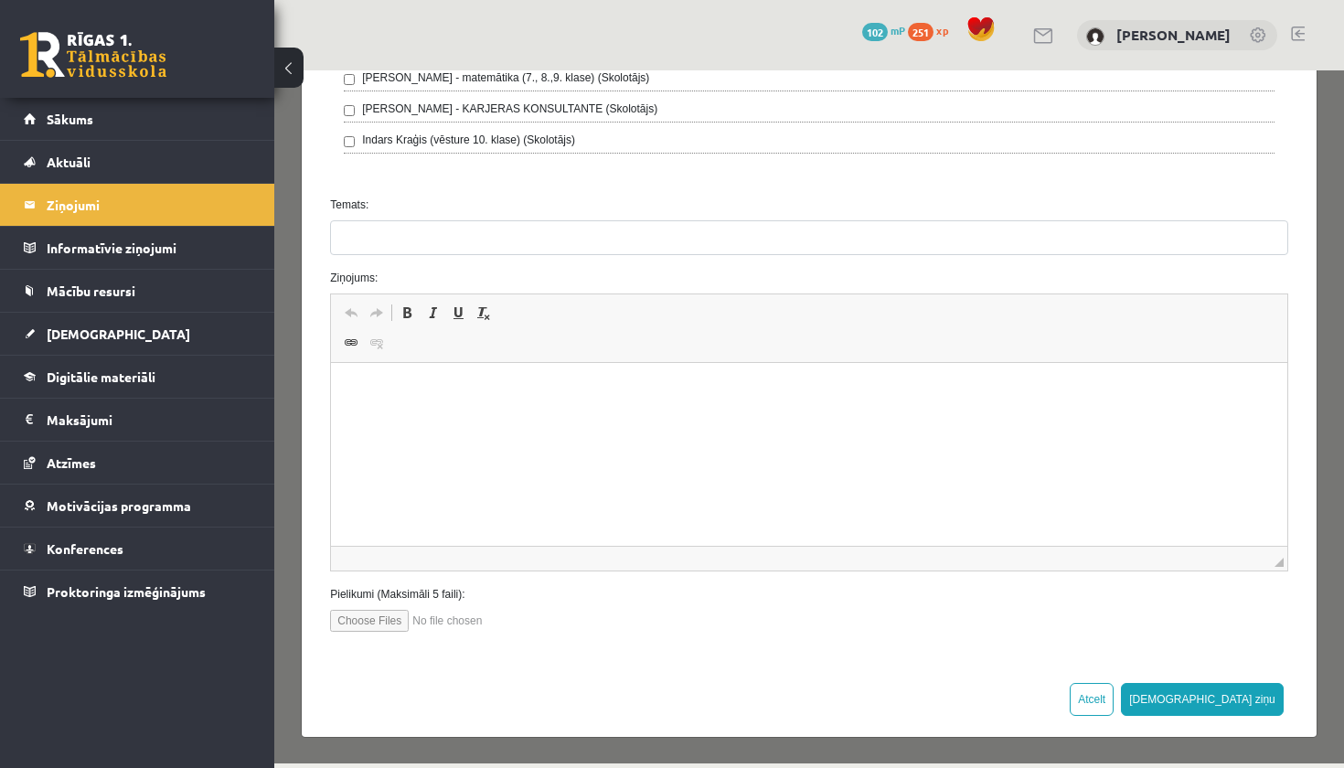
scroll to position [595, 0]
click at [401, 397] on p "Bagātinātā teksta redaktors, wiswyg-editor-47024757710780-1757871359-164" at bounding box center [809, 391] width 920 height 19
click at [357, 630] on input "file" at bounding box center [434, 622] width 208 height 22
type input "**********"
click at [1210, 688] on button "[DEMOGRAPHIC_DATA] ziņu" at bounding box center [1202, 700] width 163 height 33
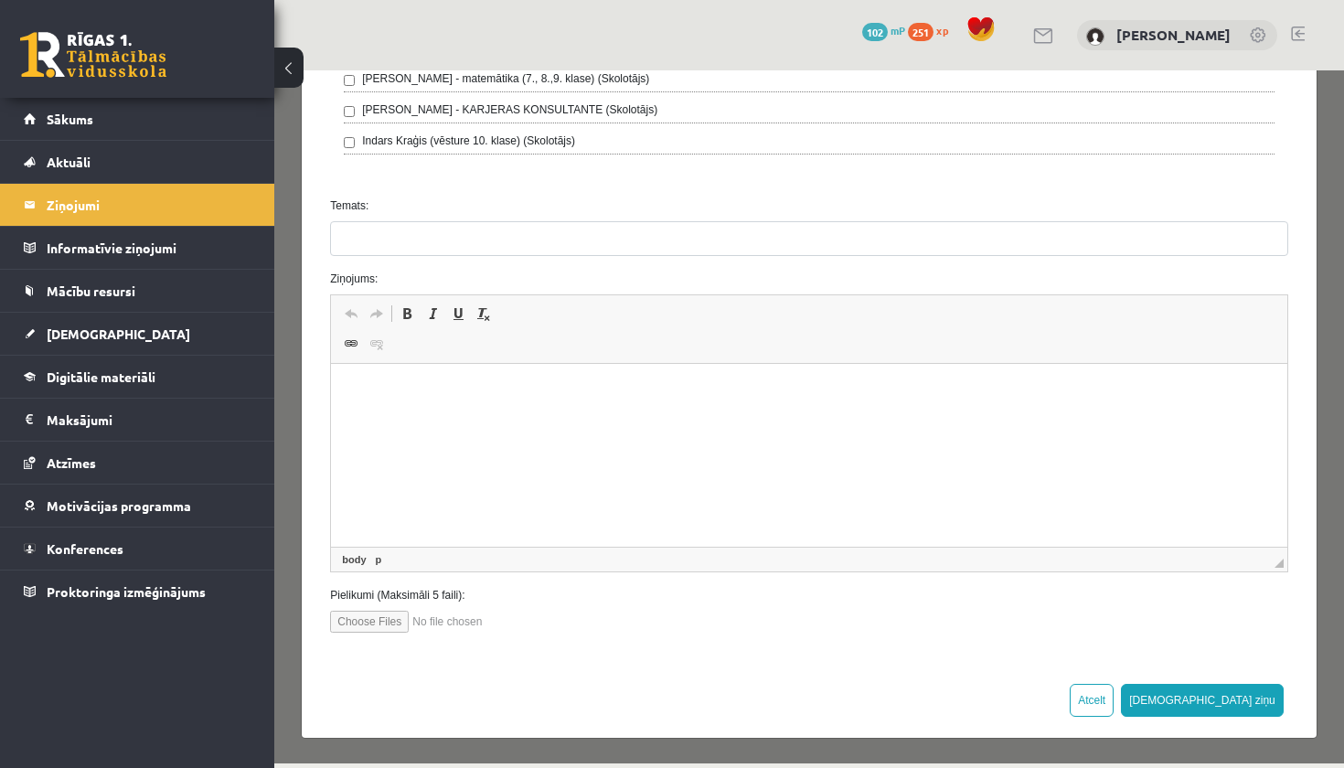
click at [643, 405] on html at bounding box center [809, 392] width 956 height 56
click at [1210, 688] on button "[DEMOGRAPHIC_DATA] ziņu" at bounding box center [1202, 700] width 163 height 33
click at [464, 390] on p "**" at bounding box center [809, 391] width 920 height 18
click at [417, 384] on p "**" at bounding box center [809, 391] width 920 height 18
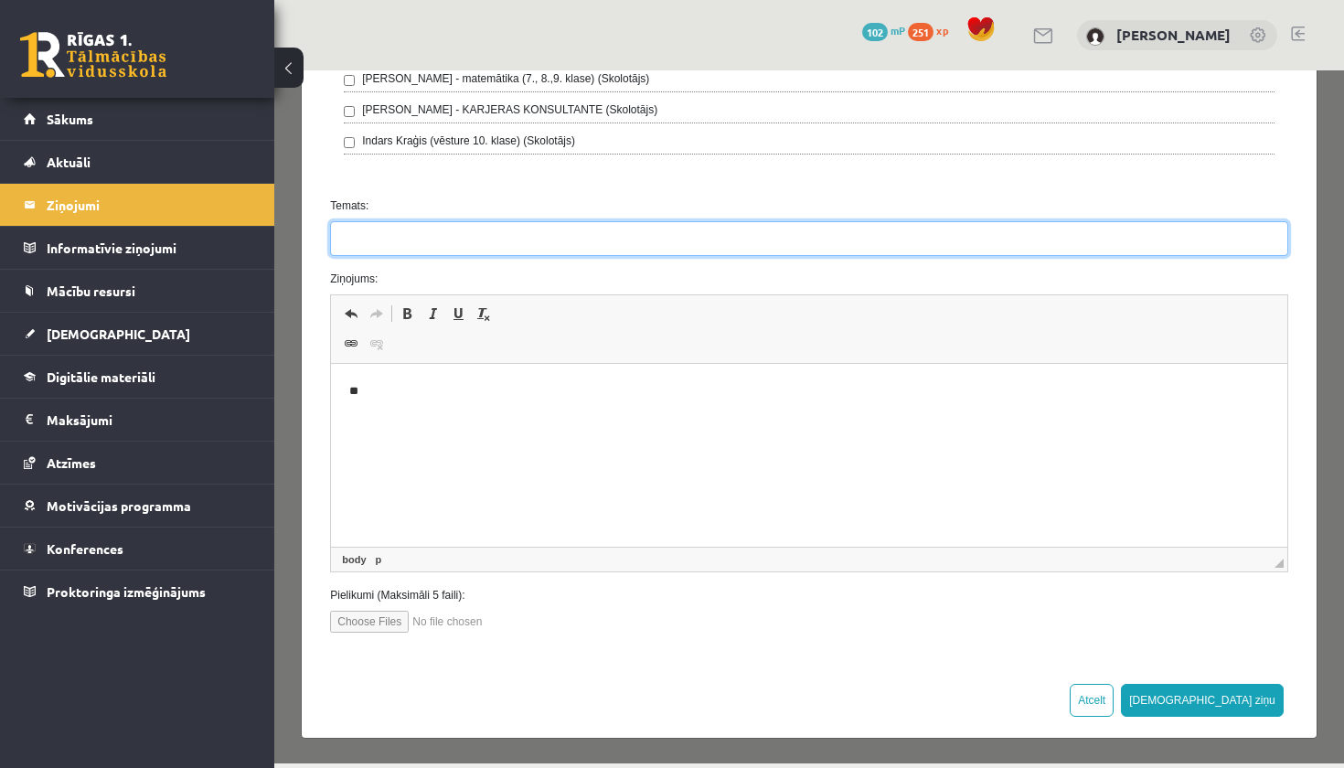
click at [434, 222] on input "Temats:" at bounding box center [809, 238] width 958 height 35
click at [455, 256] on input "*" at bounding box center [809, 238] width 958 height 35
type input "**********"
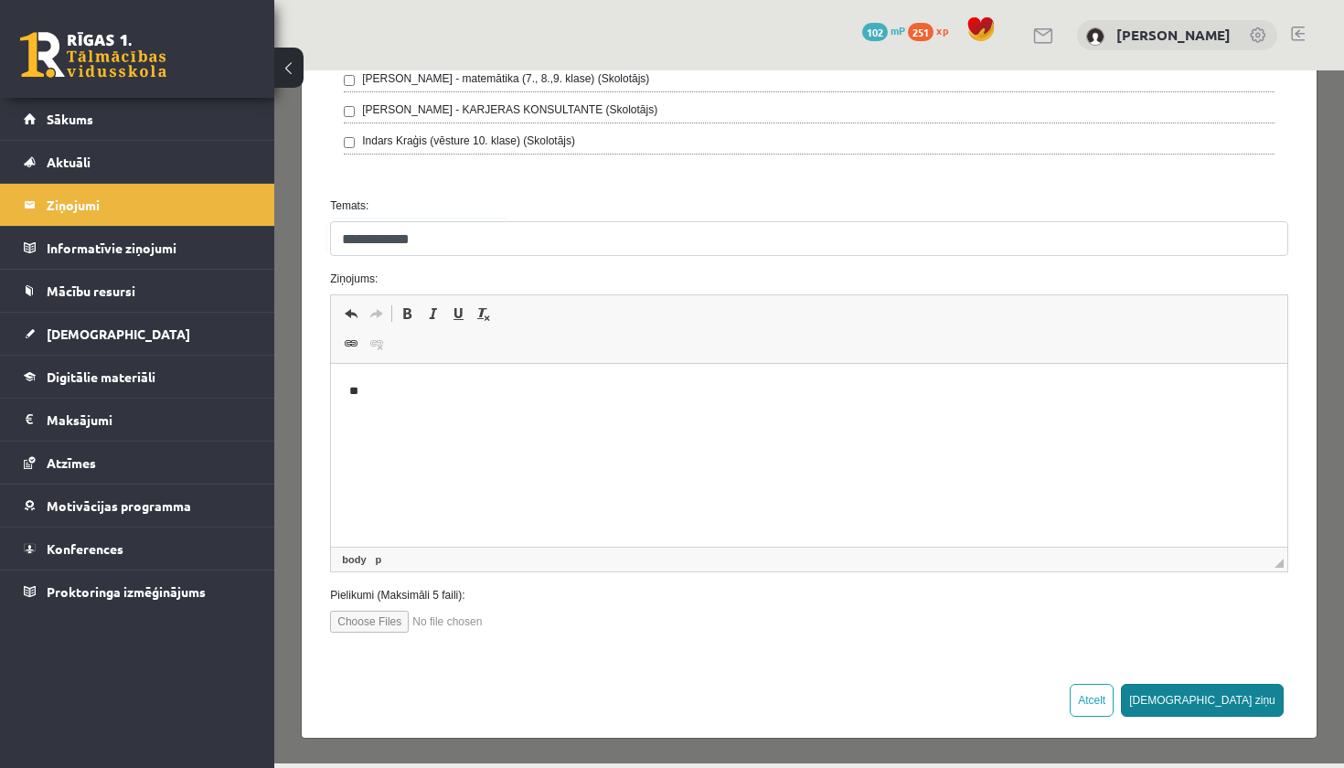
click at [1210, 688] on button "[DEMOGRAPHIC_DATA] ziņu" at bounding box center [1202, 700] width 163 height 33
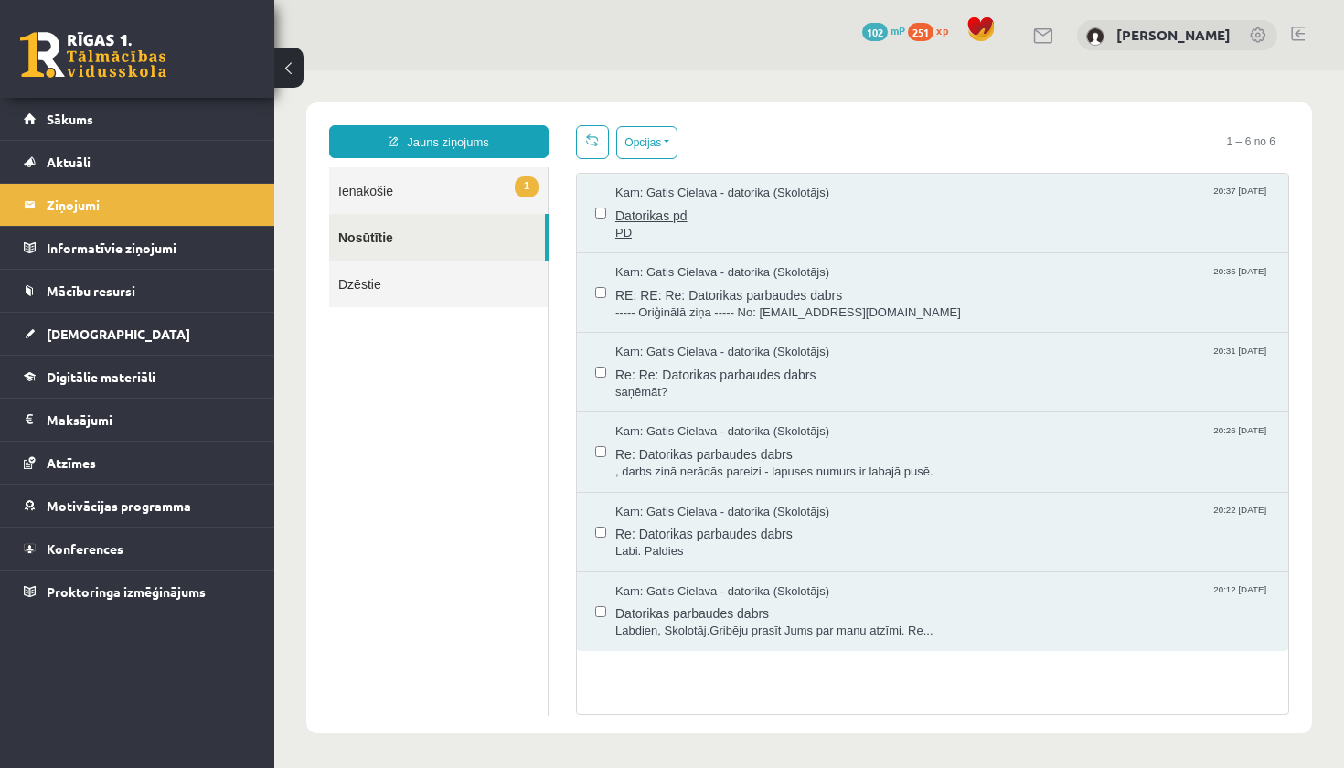
scroll to position [0, 0]
click at [464, 198] on link "1 Ienākošie" at bounding box center [438, 190] width 219 height 47
click at [514, 183] on link "1 Ienākošie" at bounding box center [438, 190] width 219 height 47
click at [374, 186] on link "1 Ienākošie" at bounding box center [438, 190] width 219 height 47
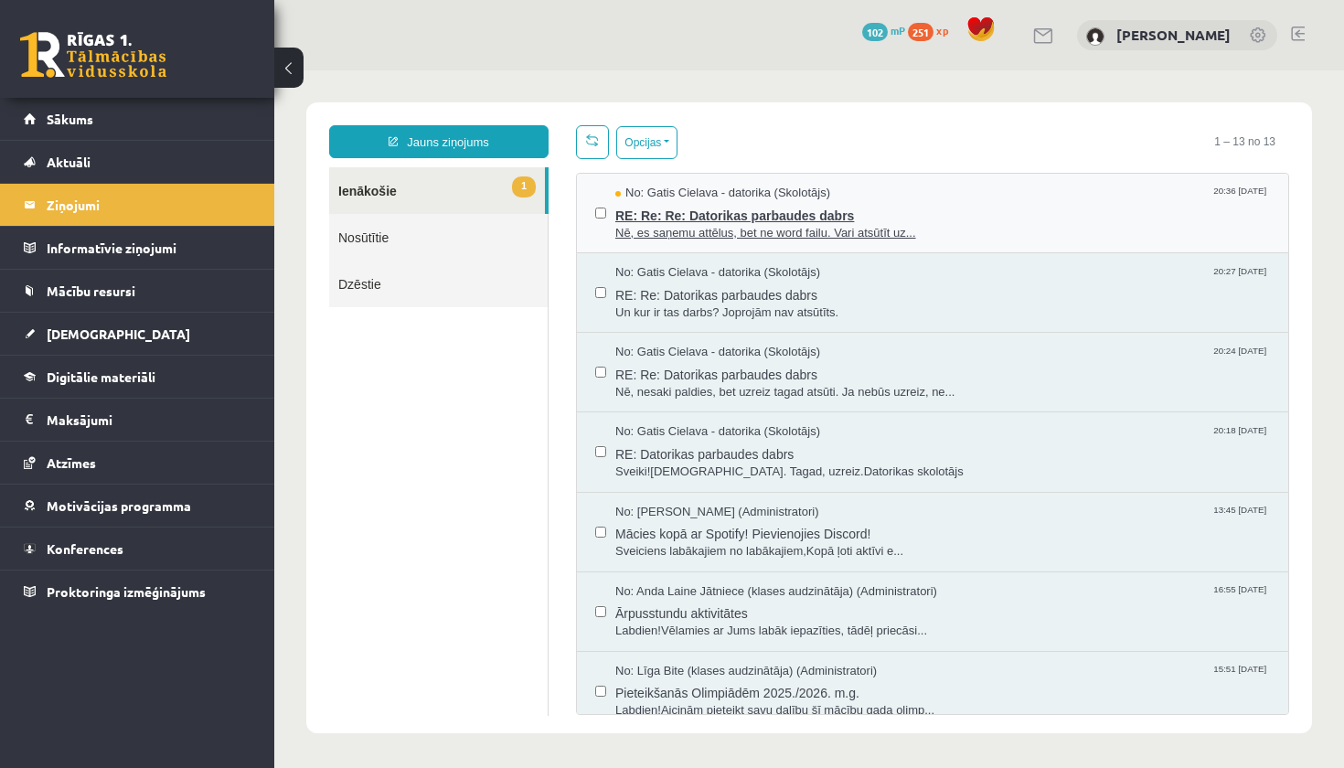
click at [754, 228] on span "Nē, es saņemu attēlus, bet ne word failu. Vari atsūtīt uz..." at bounding box center [942, 233] width 655 height 17
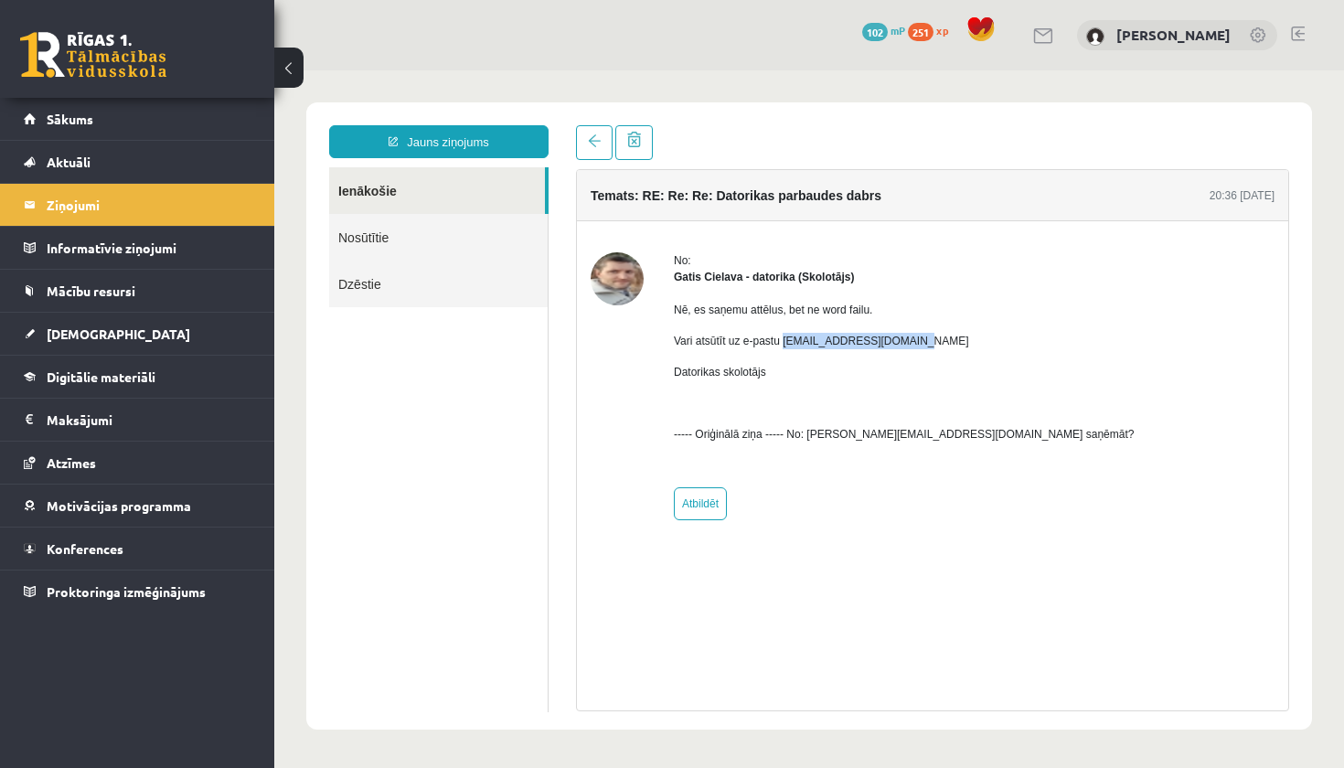
drag, startPoint x: 790, startPoint y: 339, endPoint x: 928, endPoint y: 338, distance: 138.1
click at [928, 338] on p "Vari atsūtīt uz e-pastu [EMAIL_ADDRESS][DOMAIN_NAME]" at bounding box center [904, 341] width 460 height 16
copy p "[EMAIL_ADDRESS][DOMAIN_NAME]"
